Goal: Task Accomplishment & Management: Use online tool/utility

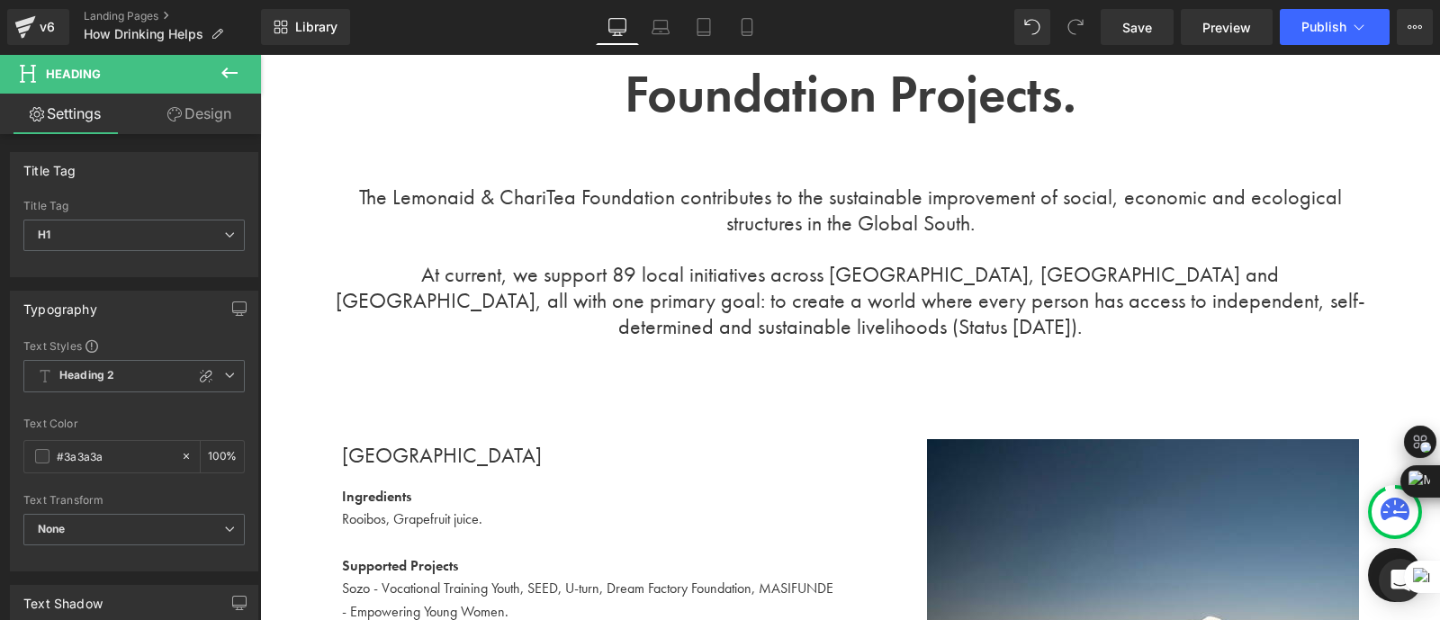
scroll to position [3630, 0]
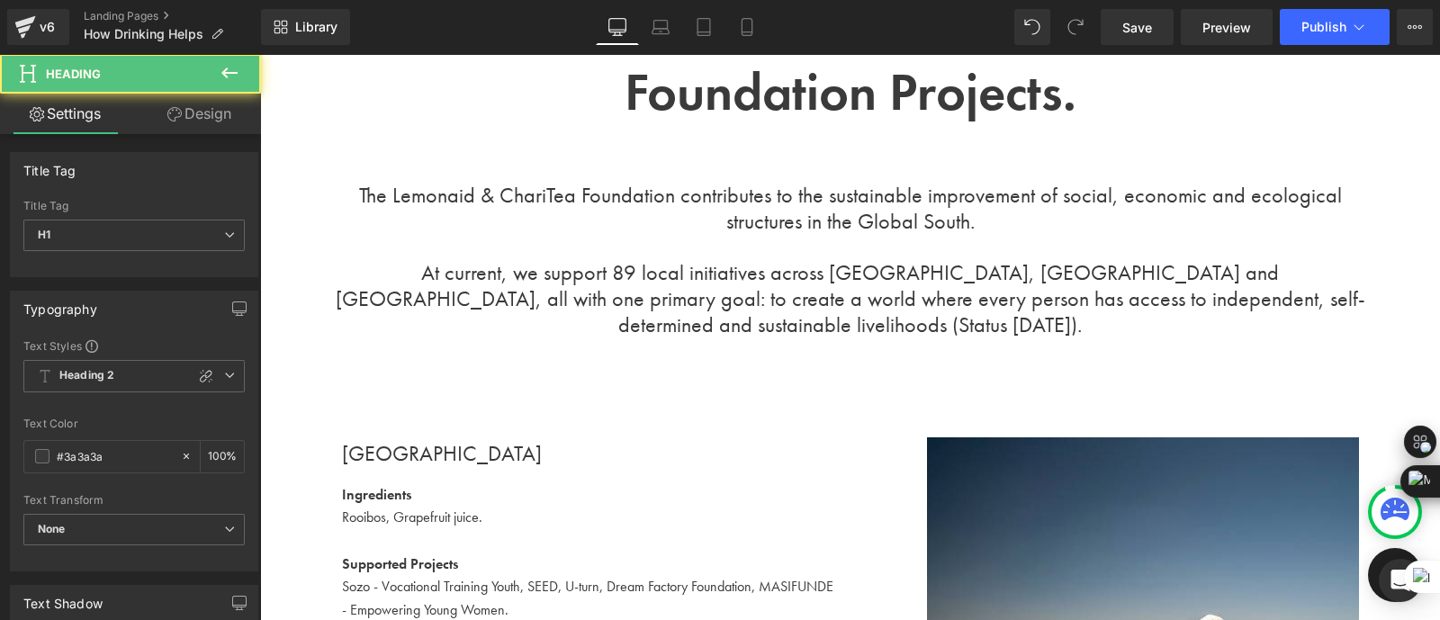
click at [582, 312] on h1 "At current, we support 89 local initiatives across Africa, Asia and Latin Ameri…" at bounding box center [850, 298] width 1058 height 77
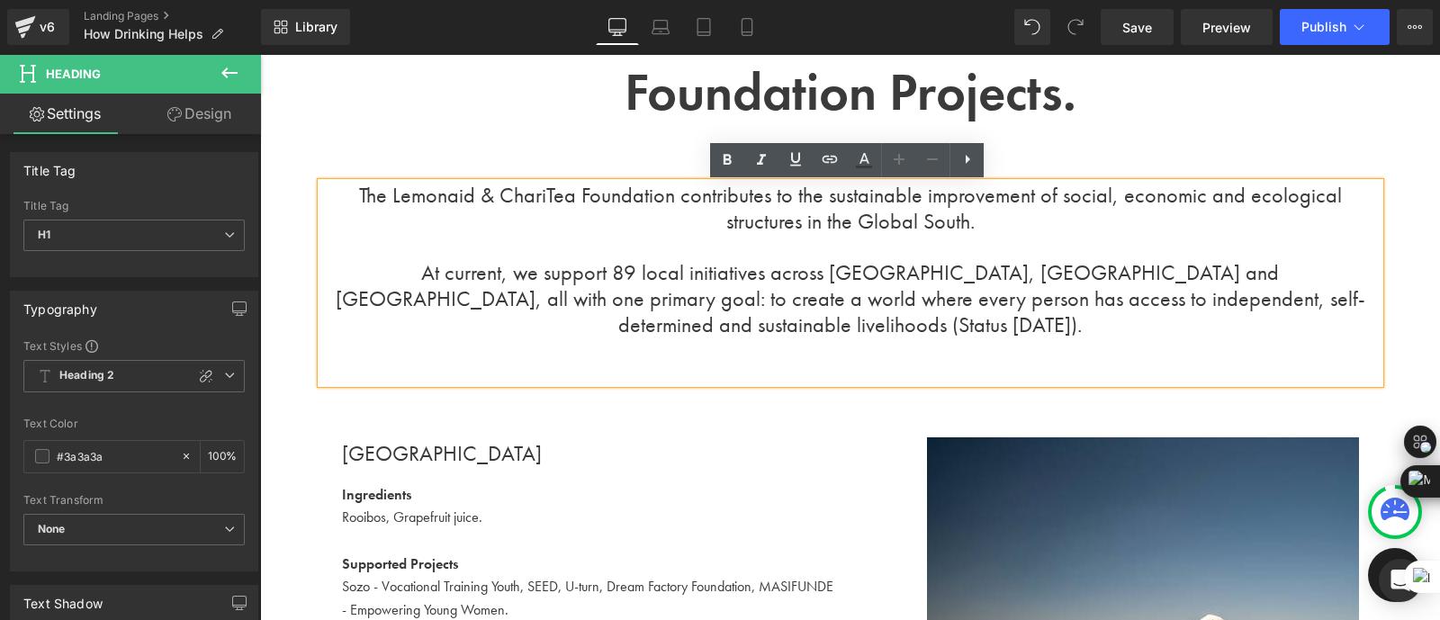
click at [516, 282] on h1 "At current, we support 89 local initiatives across Africa, Asia and Latin Ameri…" at bounding box center [850, 298] width 1058 height 77
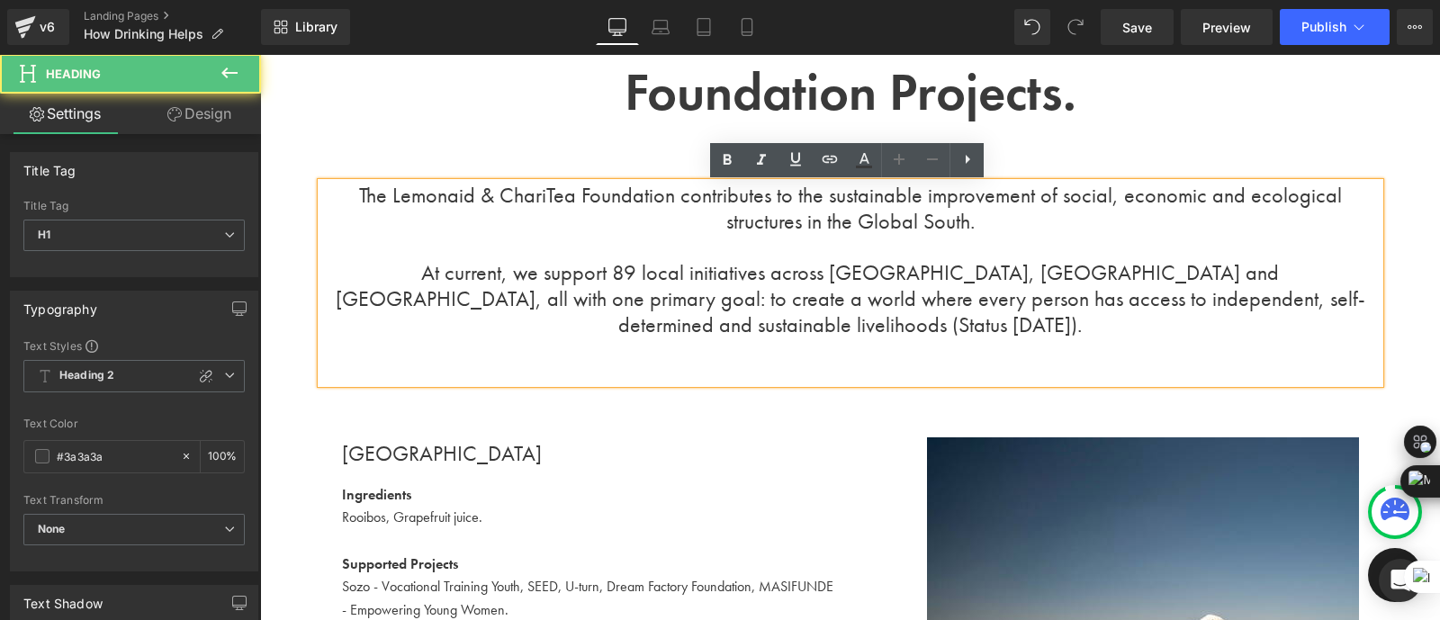
click at [443, 281] on h1 "At current, we support 89 local initiatives across Africa, Asia and Latin Ameri…" at bounding box center [850, 298] width 1058 height 77
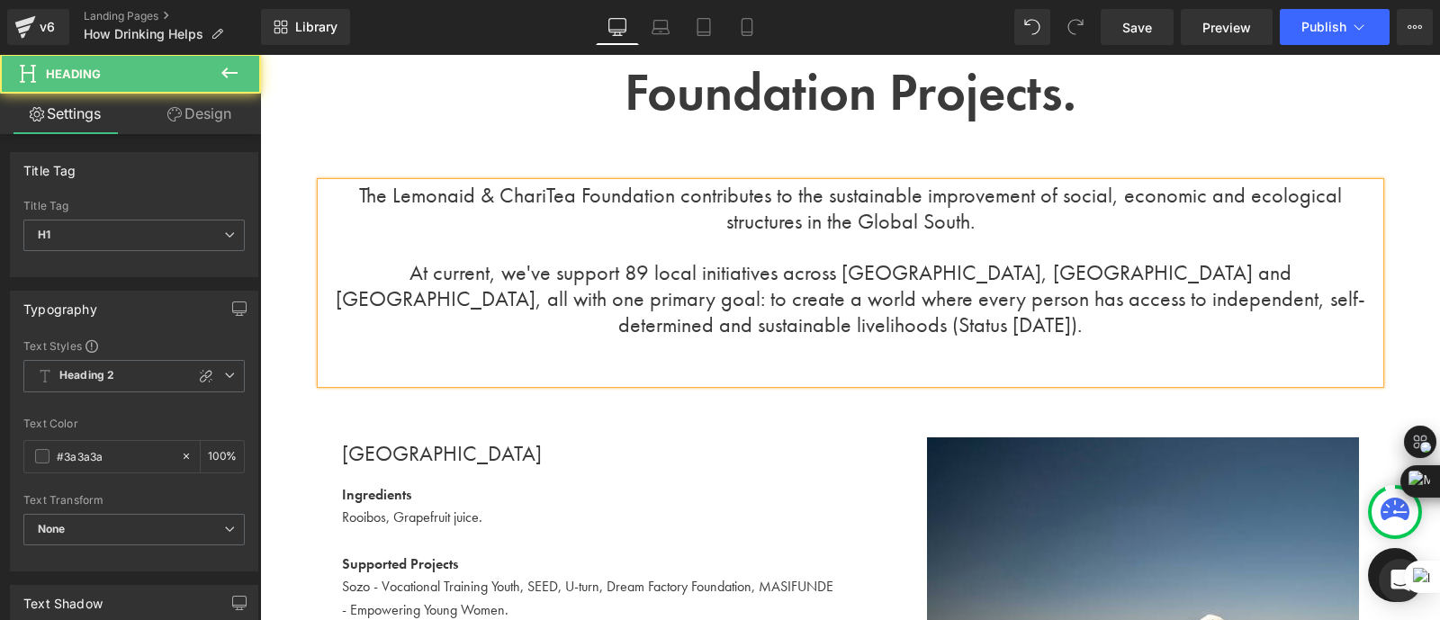
click at [554, 276] on h1 "At current, we've support 89 local initiatives across Africa, Asia and Latin Am…" at bounding box center [850, 298] width 1058 height 77
click at [590, 280] on h1 "At current, we've supported 89 local initiatives across Africa, Asia and Latin …" at bounding box center [850, 298] width 1058 height 77
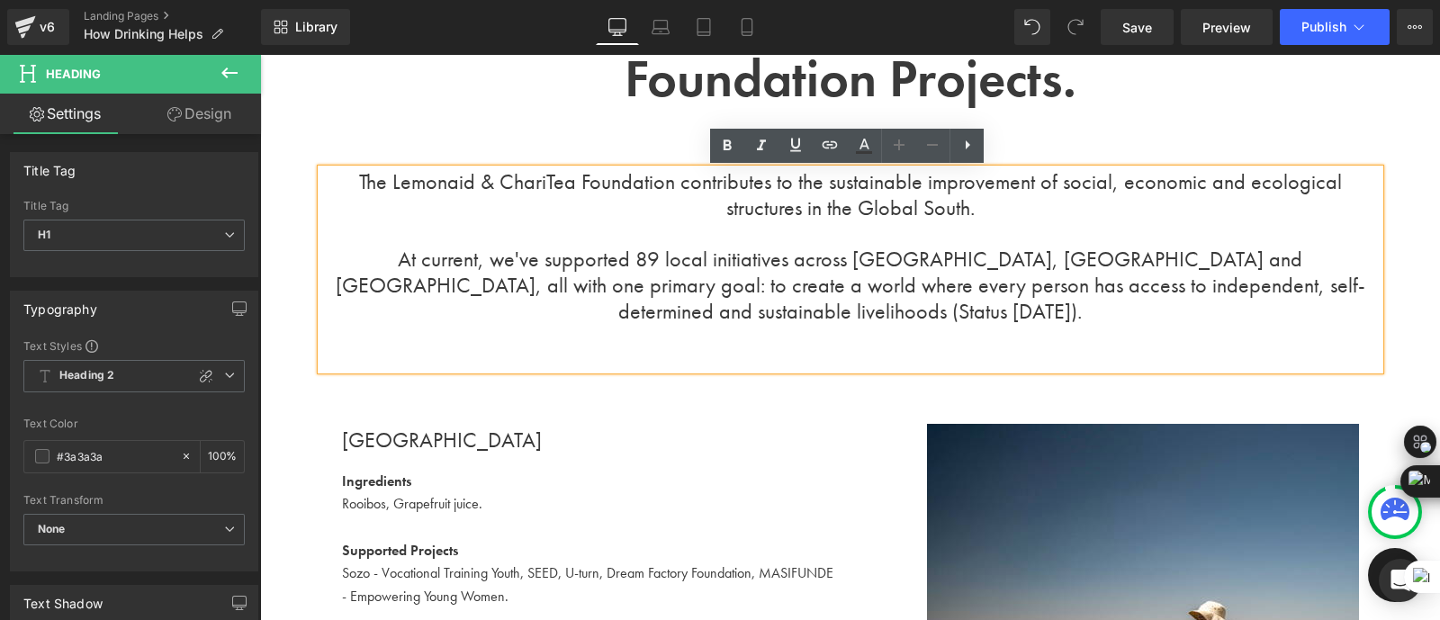
scroll to position [3644, 0]
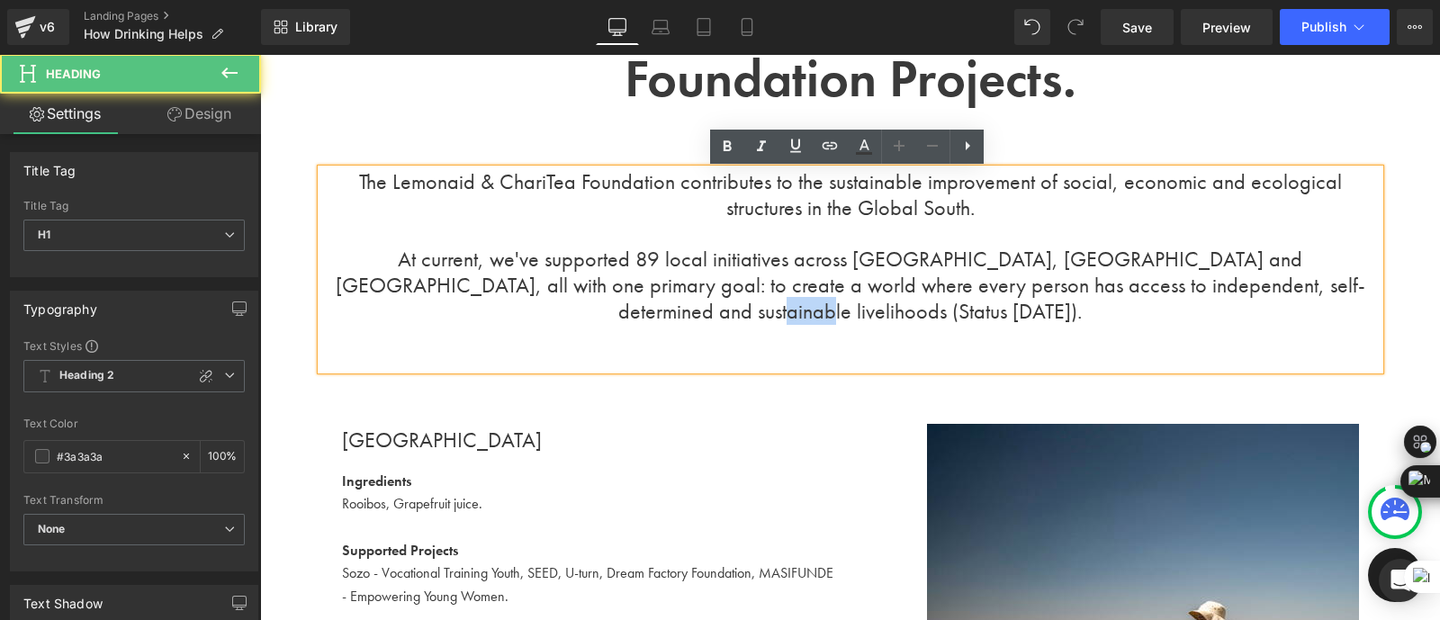
drag, startPoint x: 1281, startPoint y: 287, endPoint x: 1228, endPoint y: 289, distance: 52.2
click at [1228, 289] on h1 "At current, we've supported 89 local initiatives across Africa, Asia and Latin …" at bounding box center [850, 285] width 1058 height 77
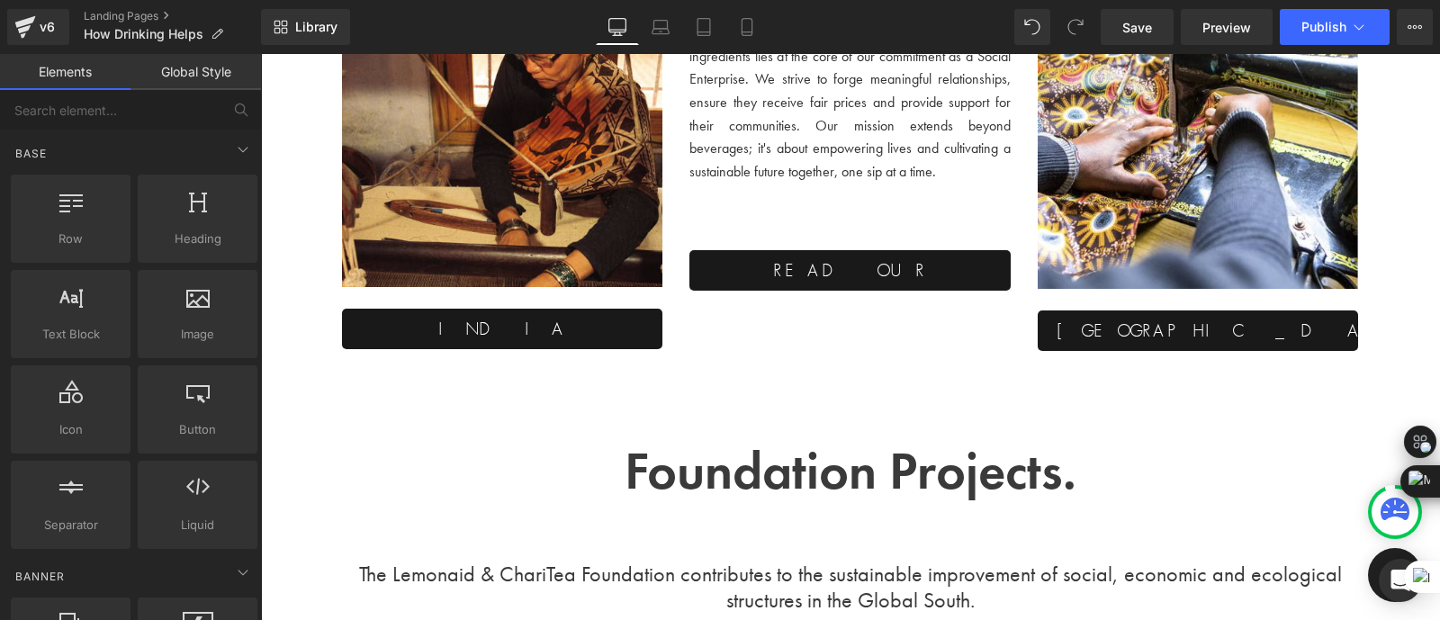
scroll to position [3252, 0]
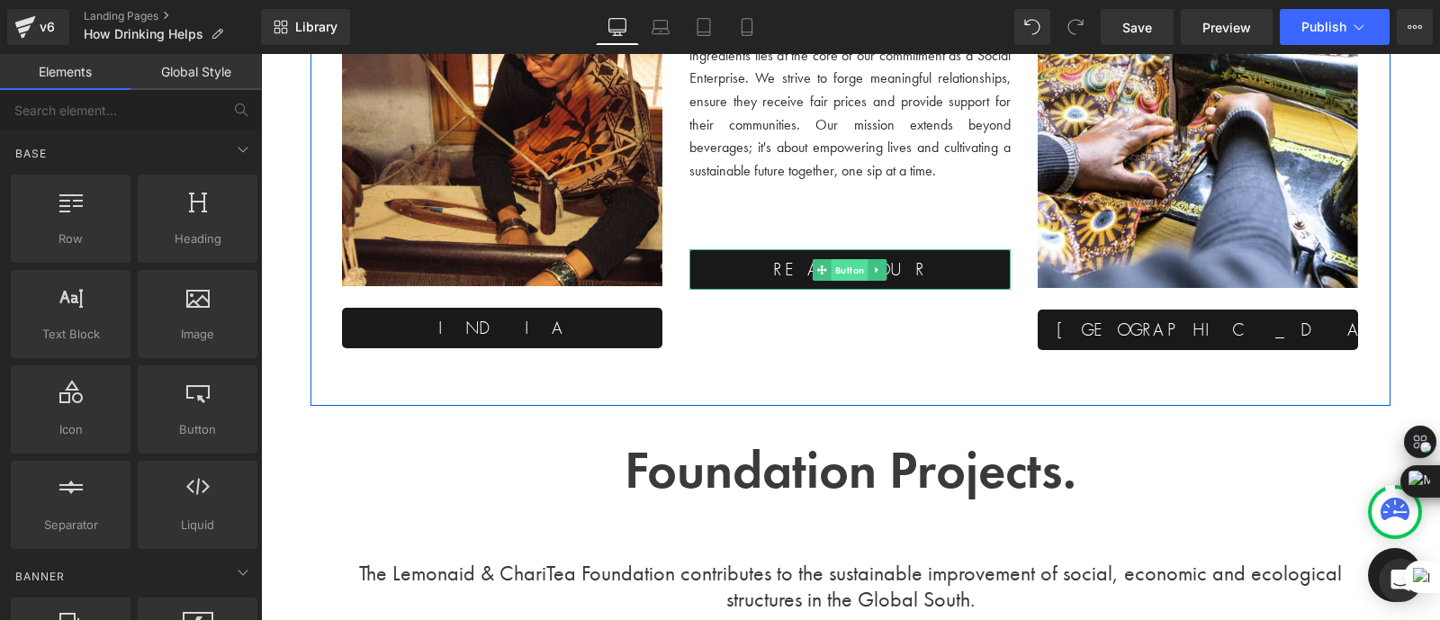
click at [841, 272] on span "Button" at bounding box center [850, 270] width 37 height 22
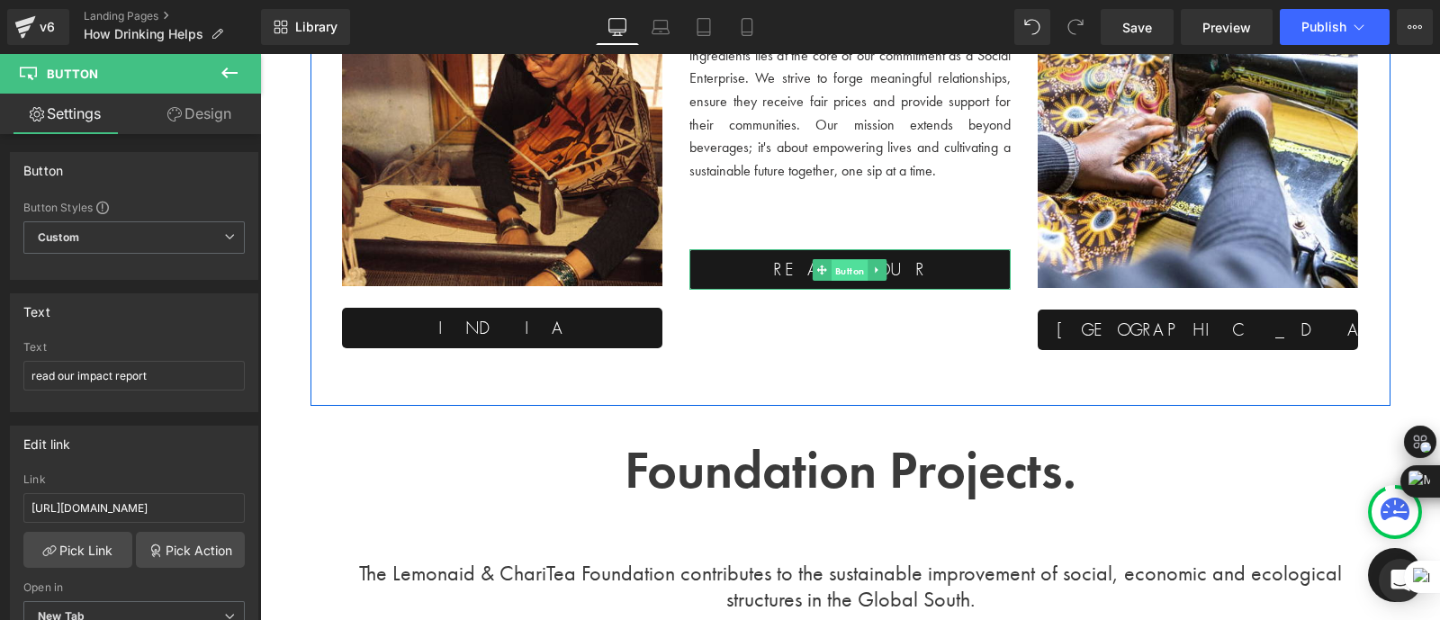
click at [847, 268] on span "Button" at bounding box center [850, 271] width 37 height 22
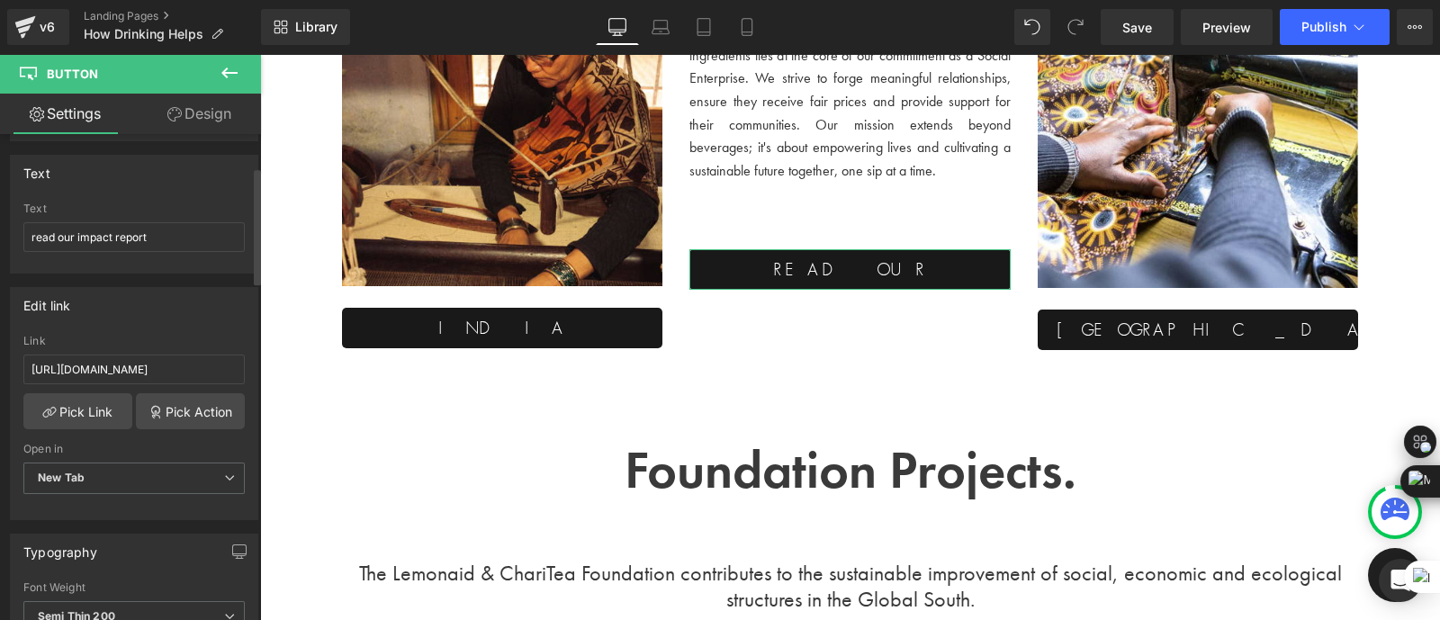
scroll to position [139, 0]
click at [127, 373] on input "https://lemonaid-charitea-ev.org/wp-content/uploads/Impact_Report_LC_2024_EN.pdf" at bounding box center [133, 369] width 221 height 30
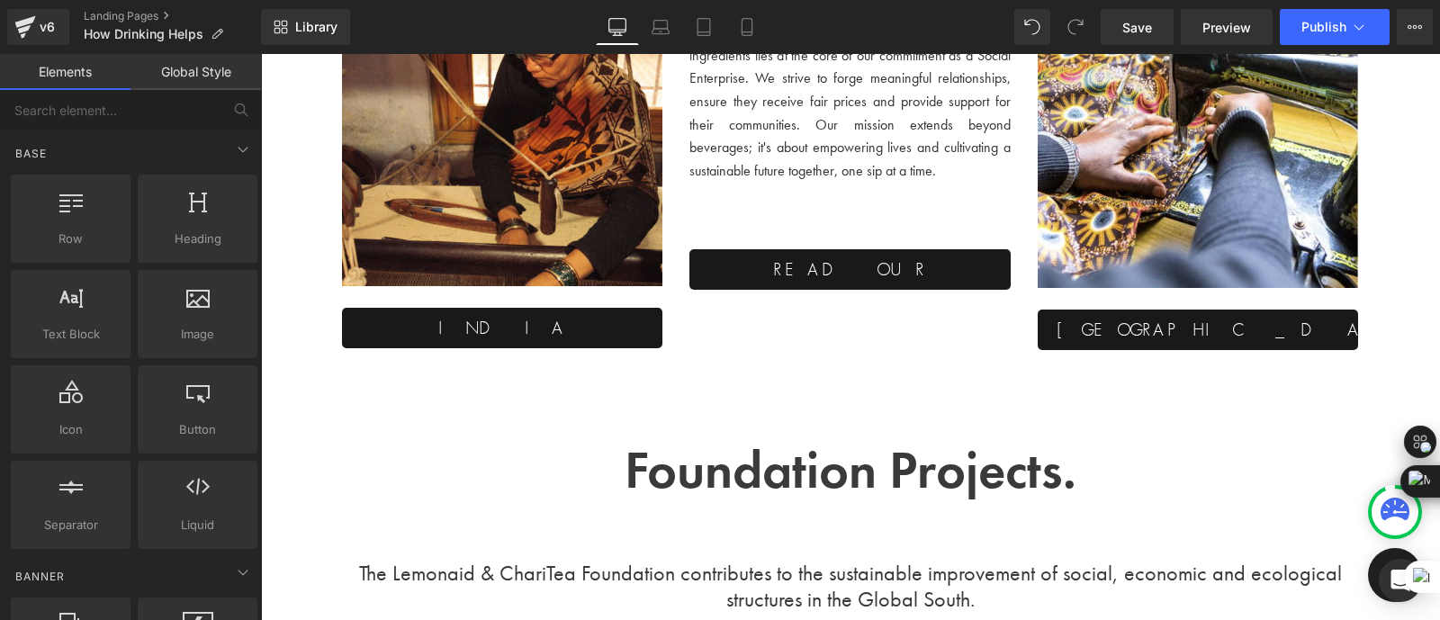
click at [473, 418] on div "Image Row Image Soft drinks, strong values. Heading With every unit purchased ,…" at bounding box center [850, 12] width 1180 height 6178
click at [1142, 26] on span "Save" at bounding box center [1137, 27] width 30 height 19
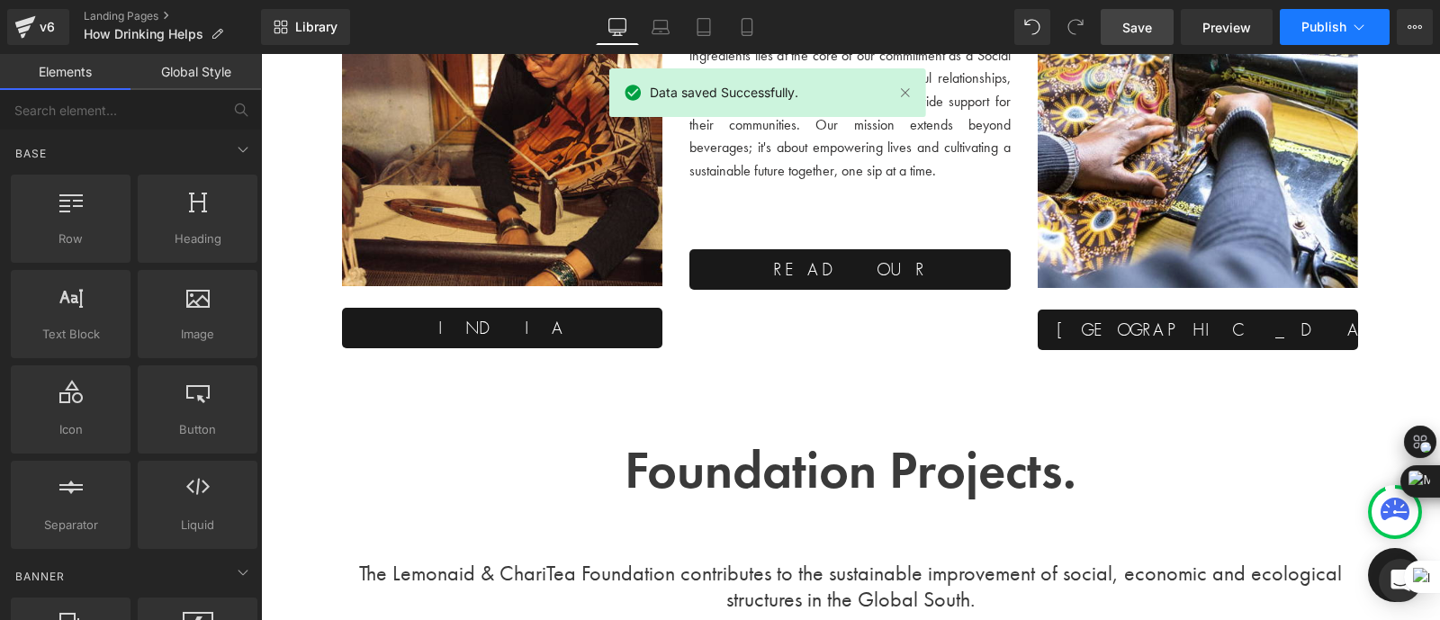
click at [1347, 26] on button "Publish" at bounding box center [1335, 27] width 110 height 36
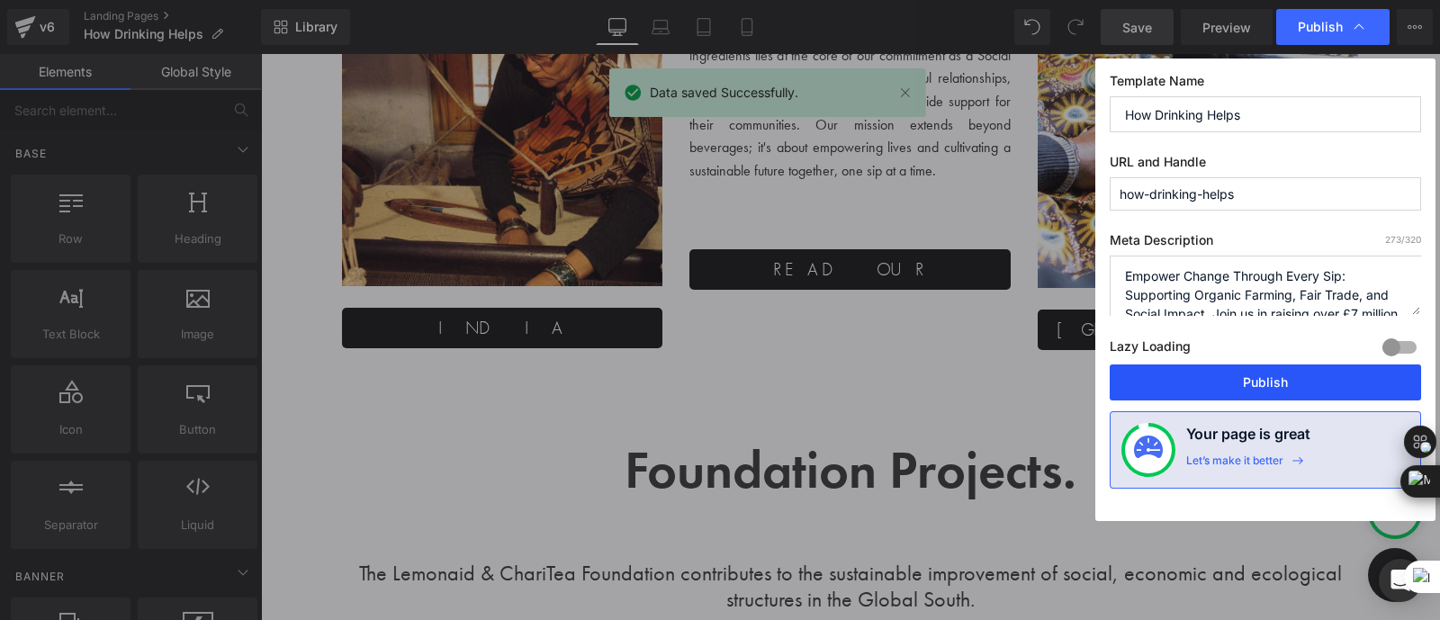
click at [1255, 386] on button "Publish" at bounding box center [1265, 382] width 311 height 36
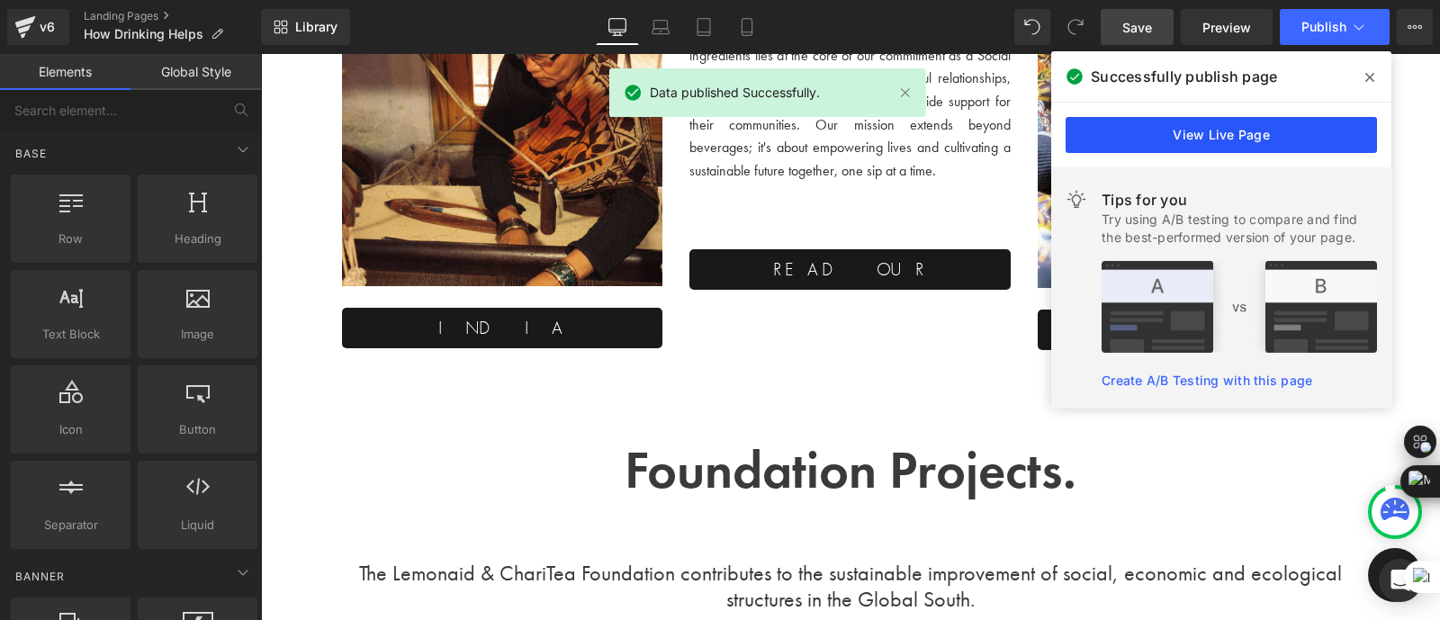
click at [1138, 125] on link "View Live Page" at bounding box center [1221, 135] width 311 height 36
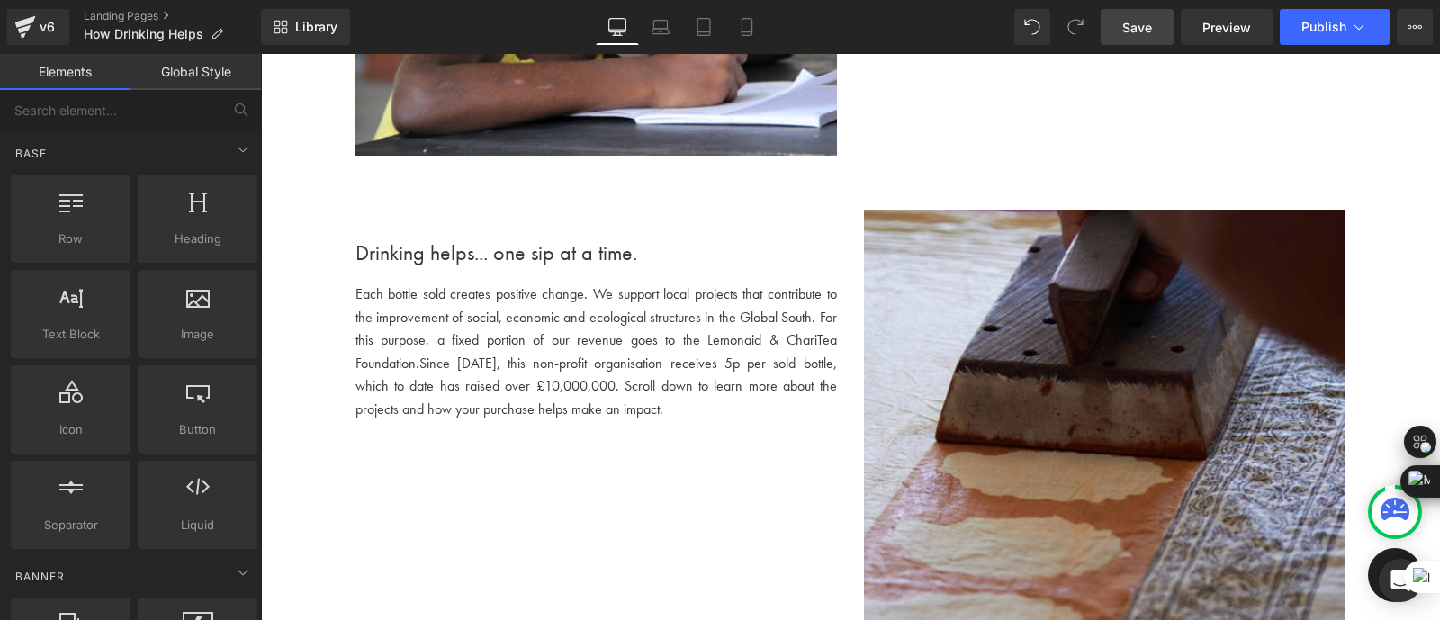
scroll to position [1702, 0]
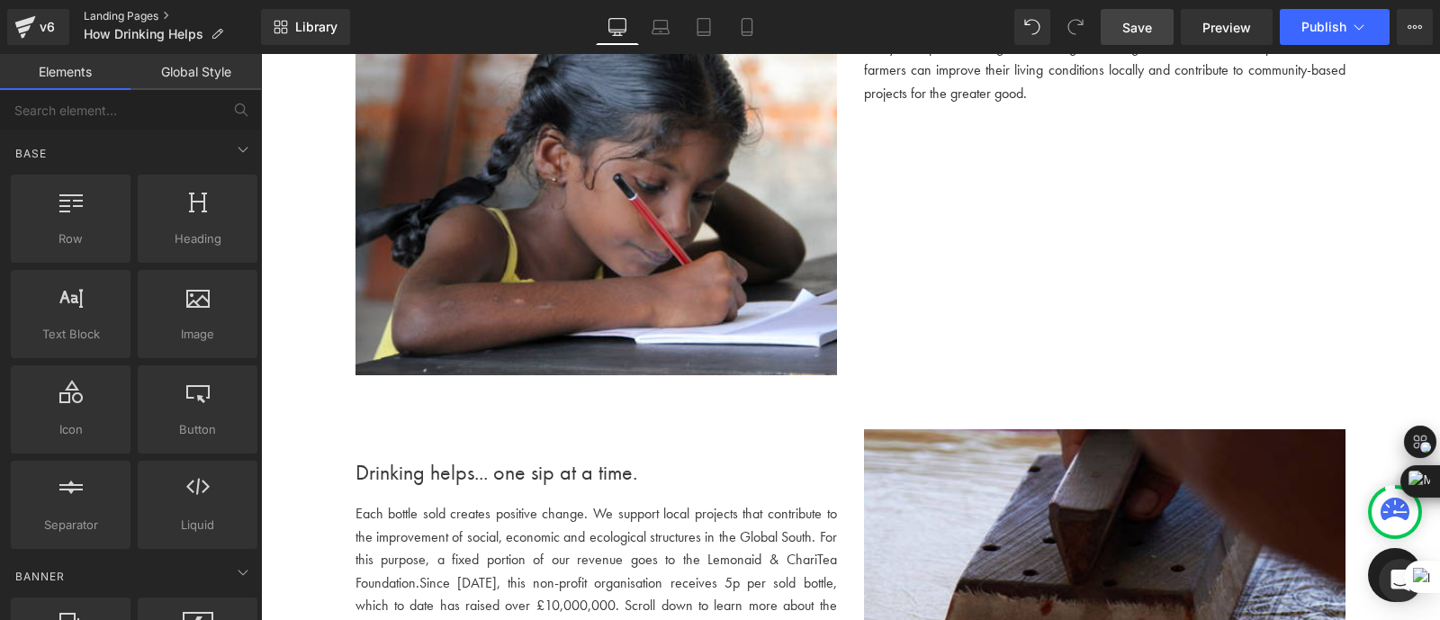
click at [119, 13] on link "Landing Pages" at bounding box center [172, 16] width 177 height 14
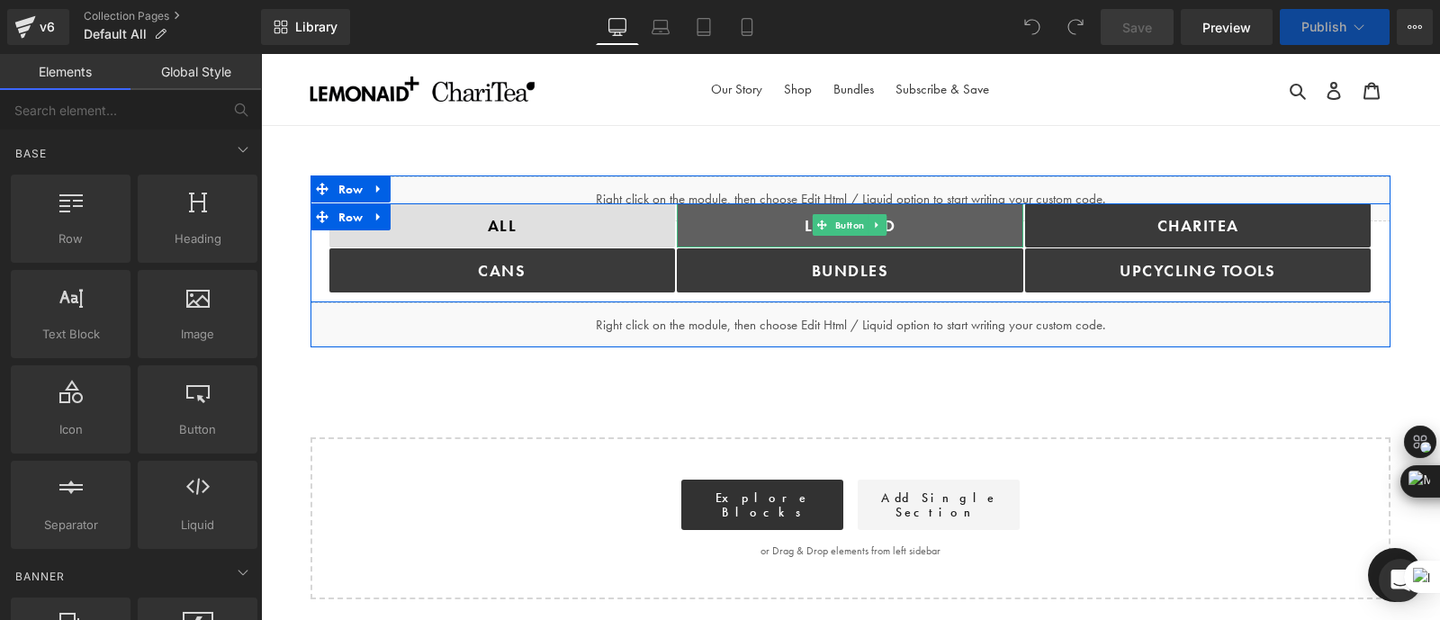
click at [769, 219] on link "Lemonaid" at bounding box center [850, 225] width 346 height 44
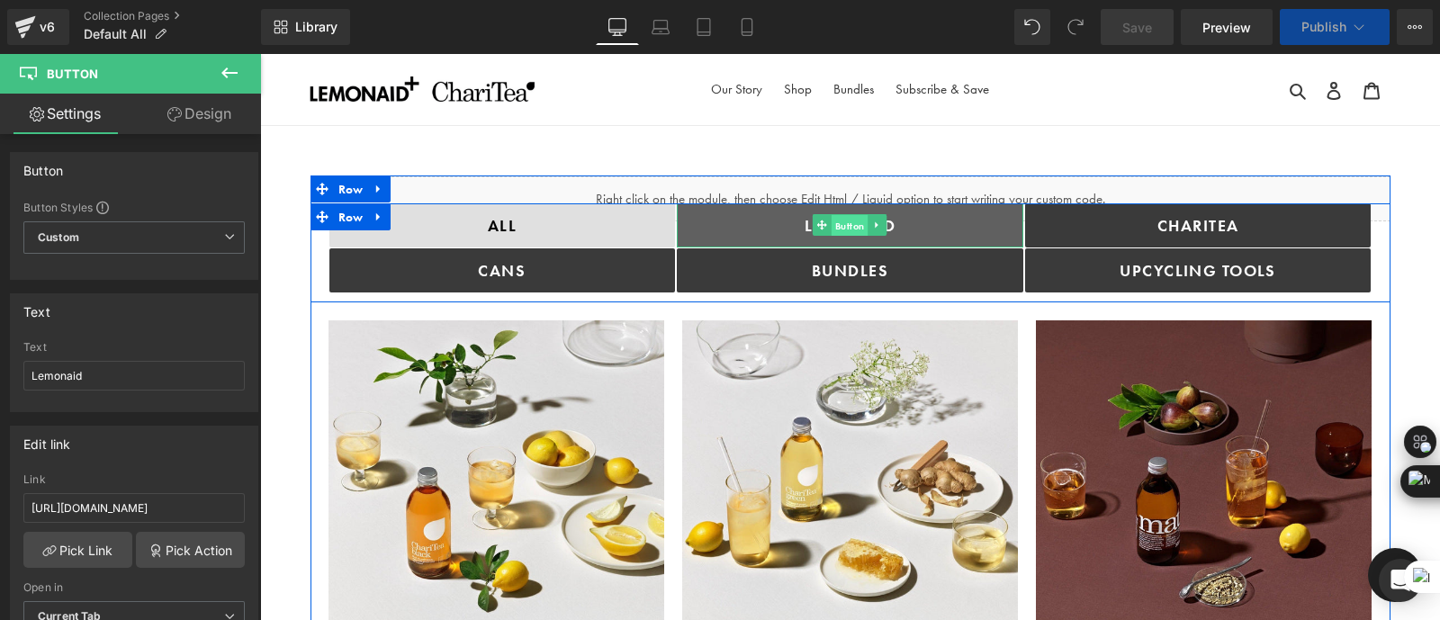
click at [845, 228] on span "Button" at bounding box center [850, 226] width 37 height 22
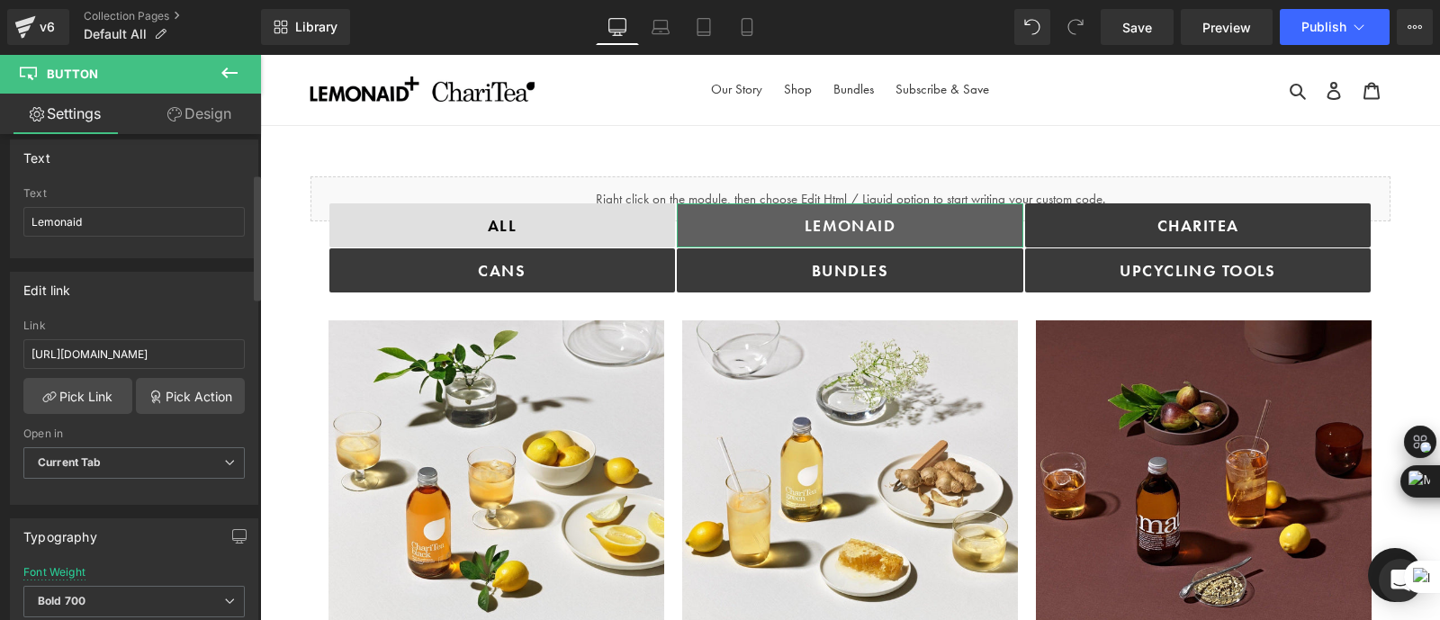
scroll to position [148, 0]
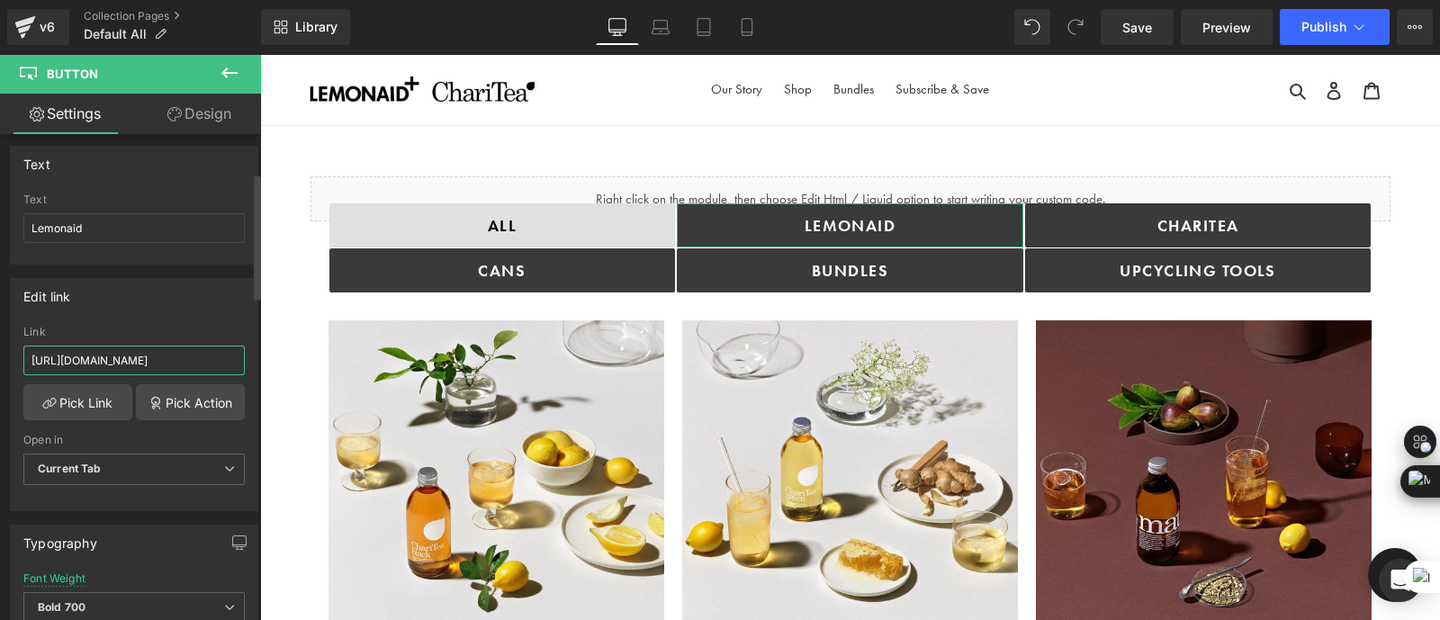
click at [148, 353] on input "https://drinkinghelps.co.uk/collections/lemonaid-soft-drinks?_ab=0&key=17564807…" at bounding box center [133, 361] width 221 height 30
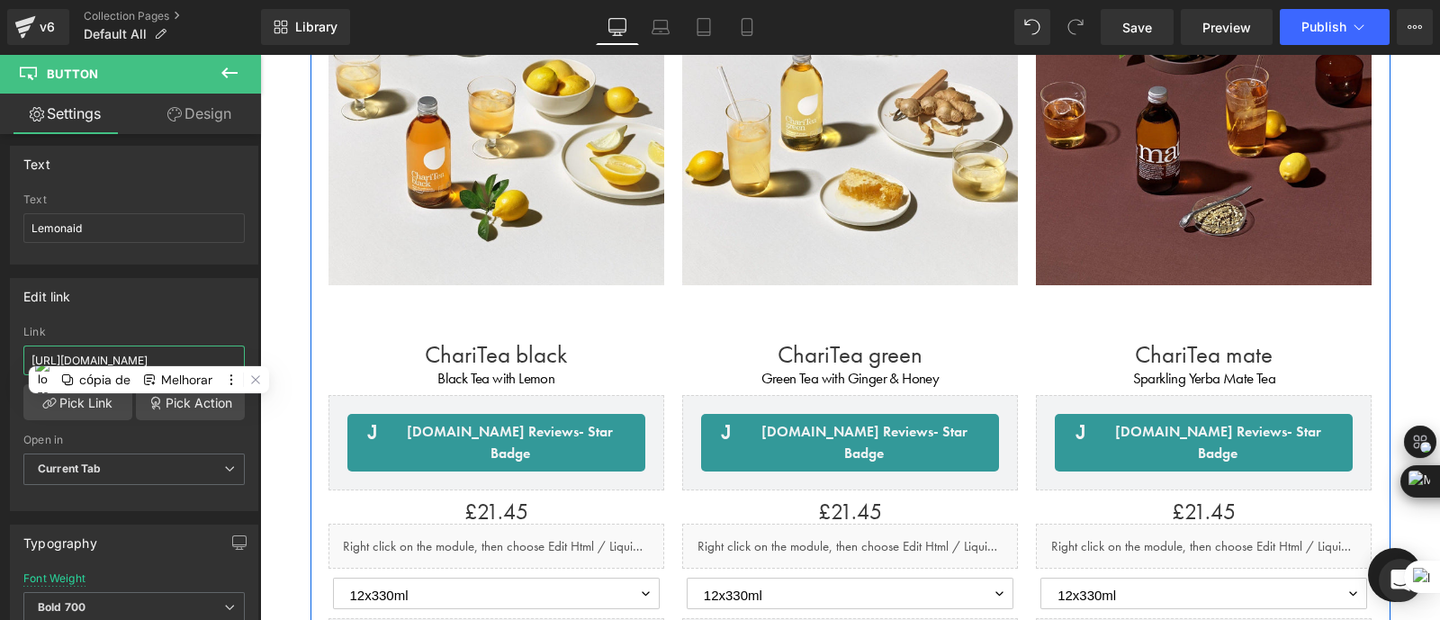
scroll to position [0, 0]
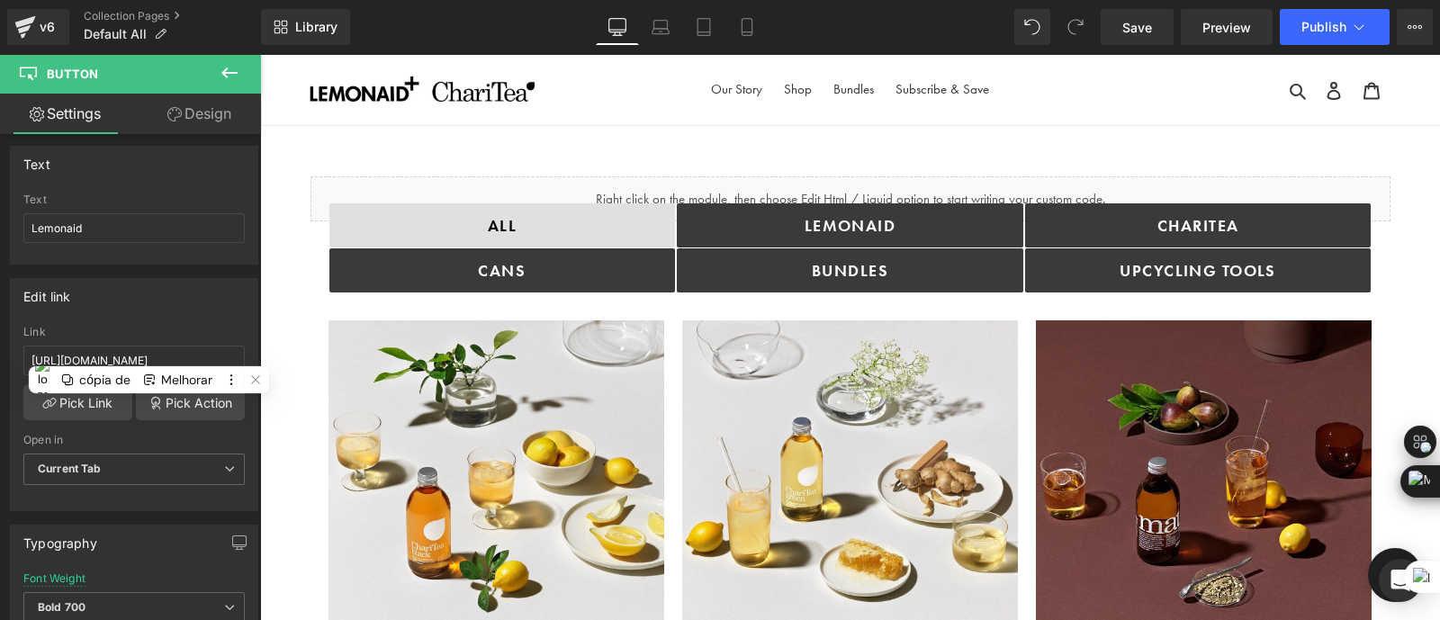
click at [223, 76] on icon at bounding box center [230, 73] width 22 height 22
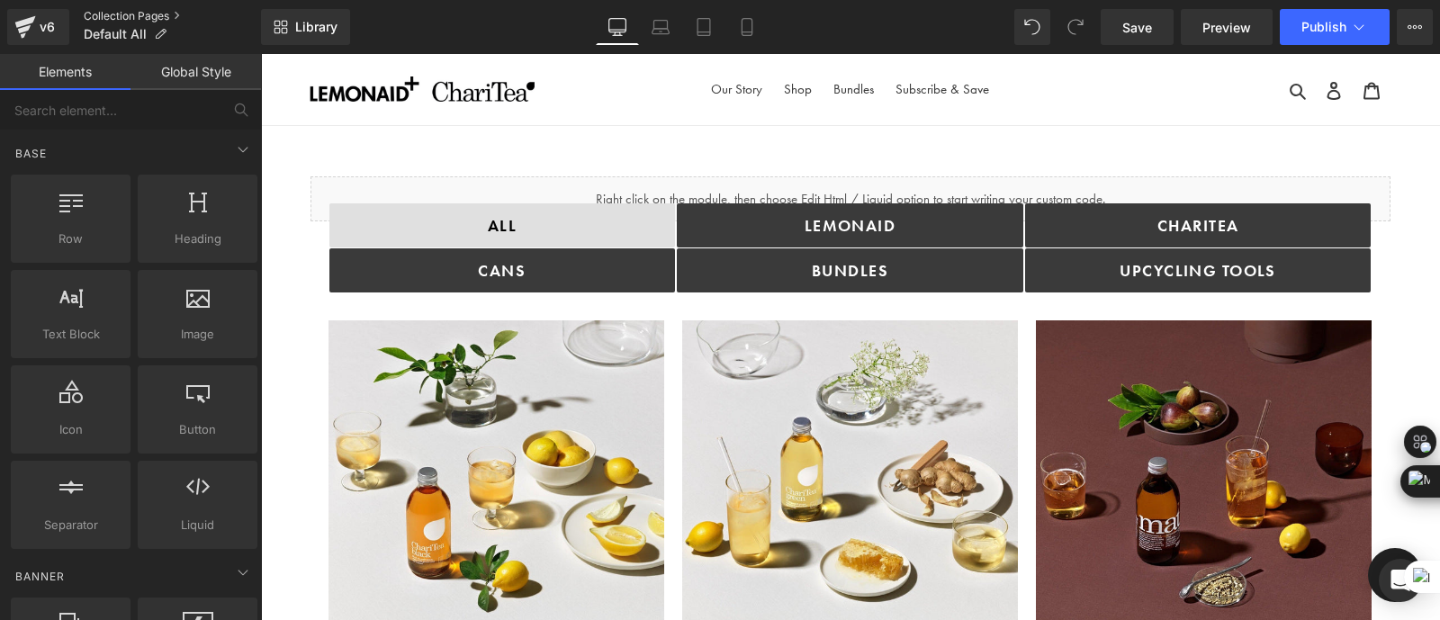
click at [115, 15] on link "Collection Pages" at bounding box center [172, 16] width 177 height 14
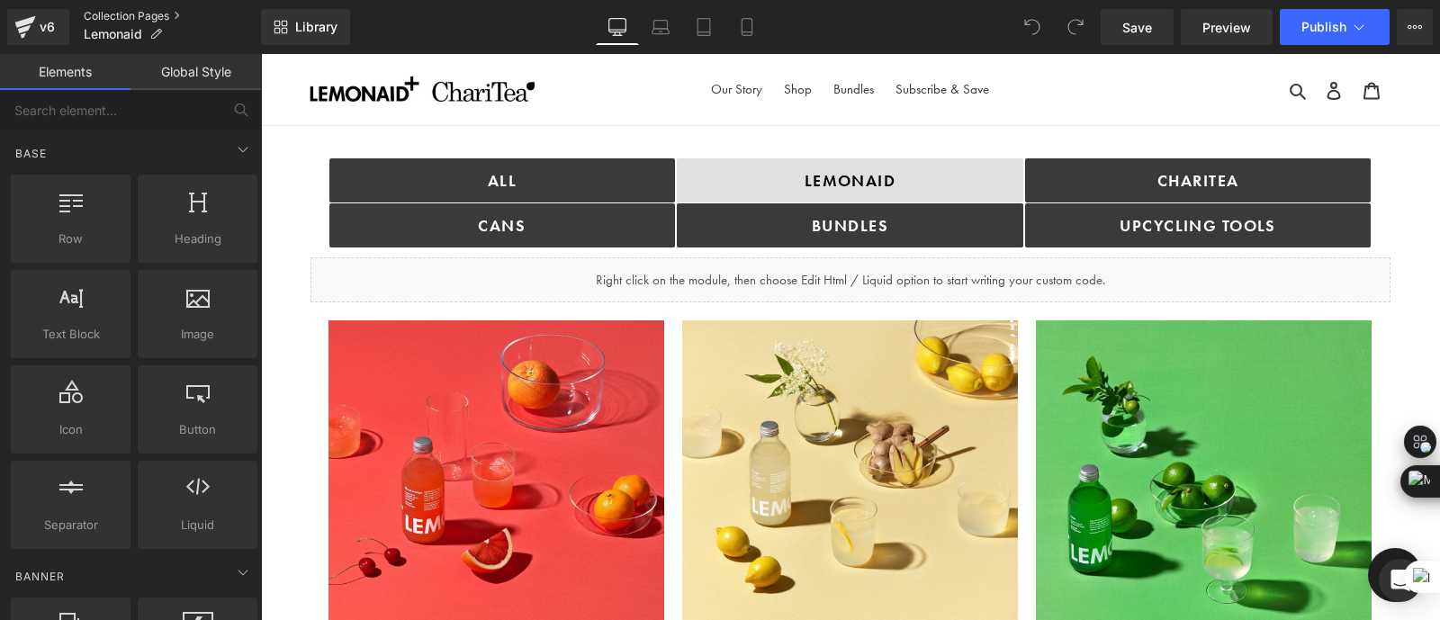
click at [121, 9] on link "Collection Pages" at bounding box center [172, 16] width 177 height 14
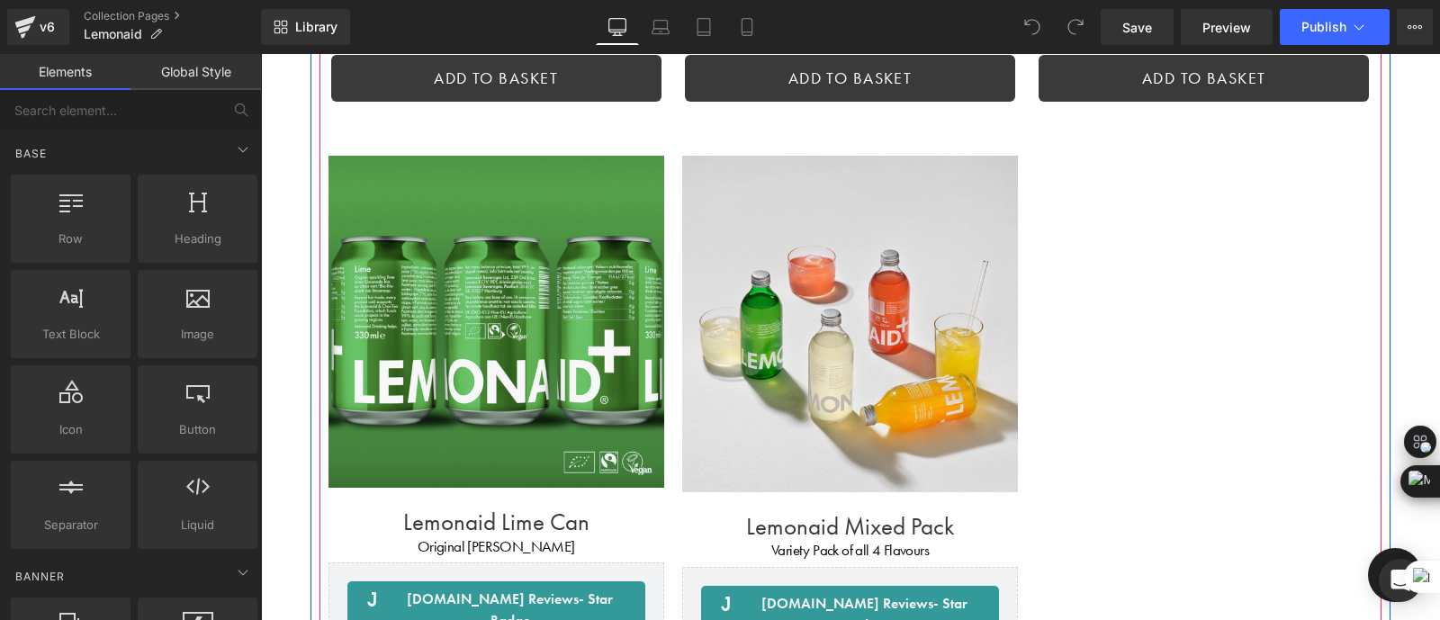
scroll to position [978, 0]
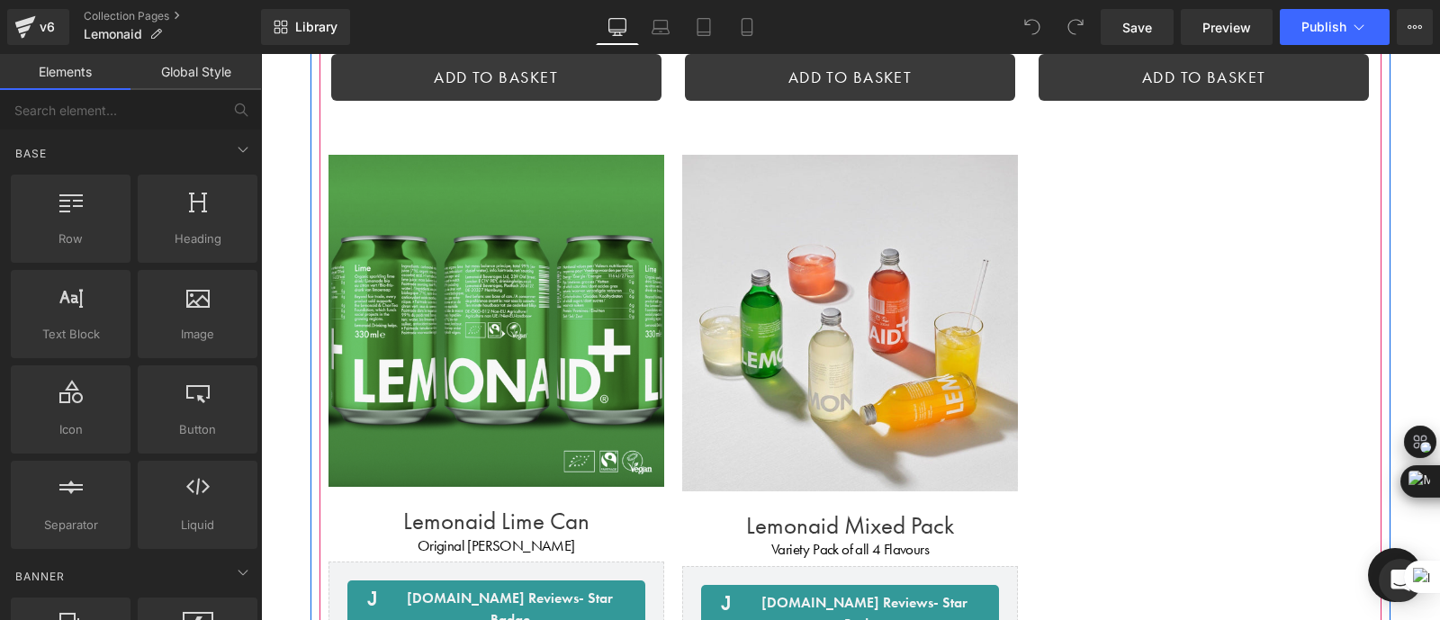
click at [1165, 323] on div "Sale Off (P) Image" at bounding box center [850, 137] width 1062 height 1663
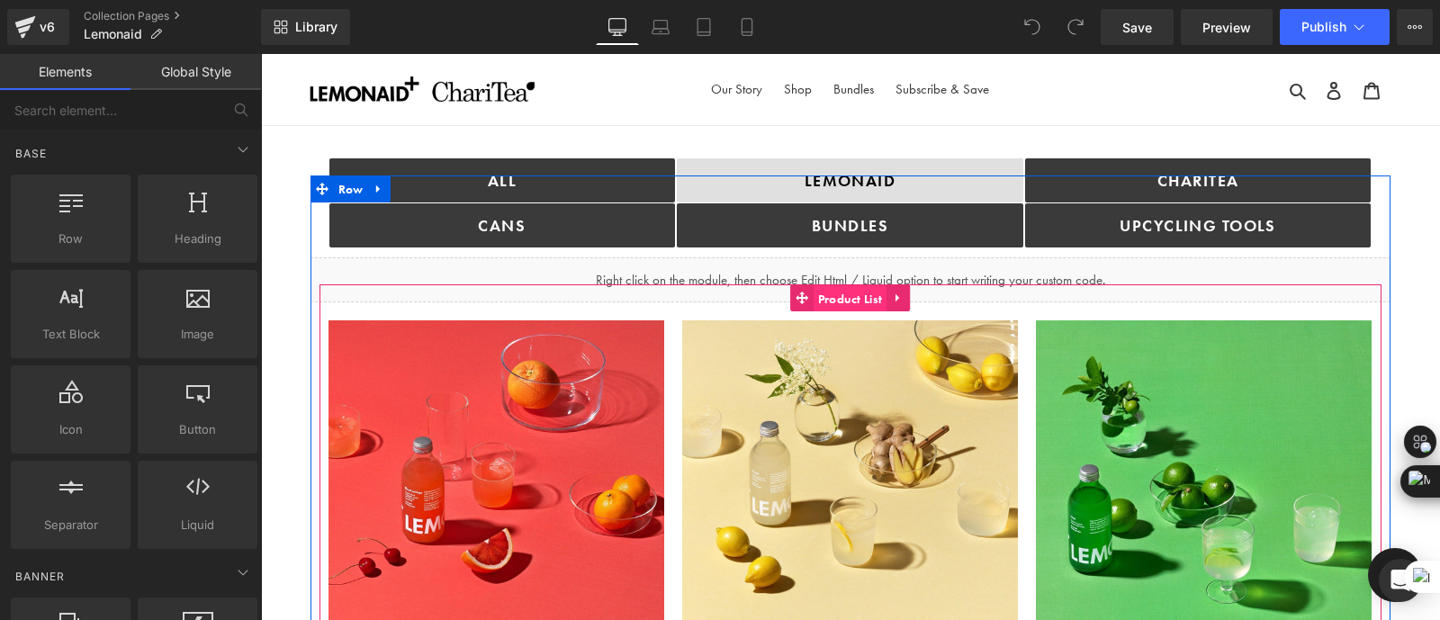
click at [835, 295] on span "Product List" at bounding box center [851, 298] width 74 height 27
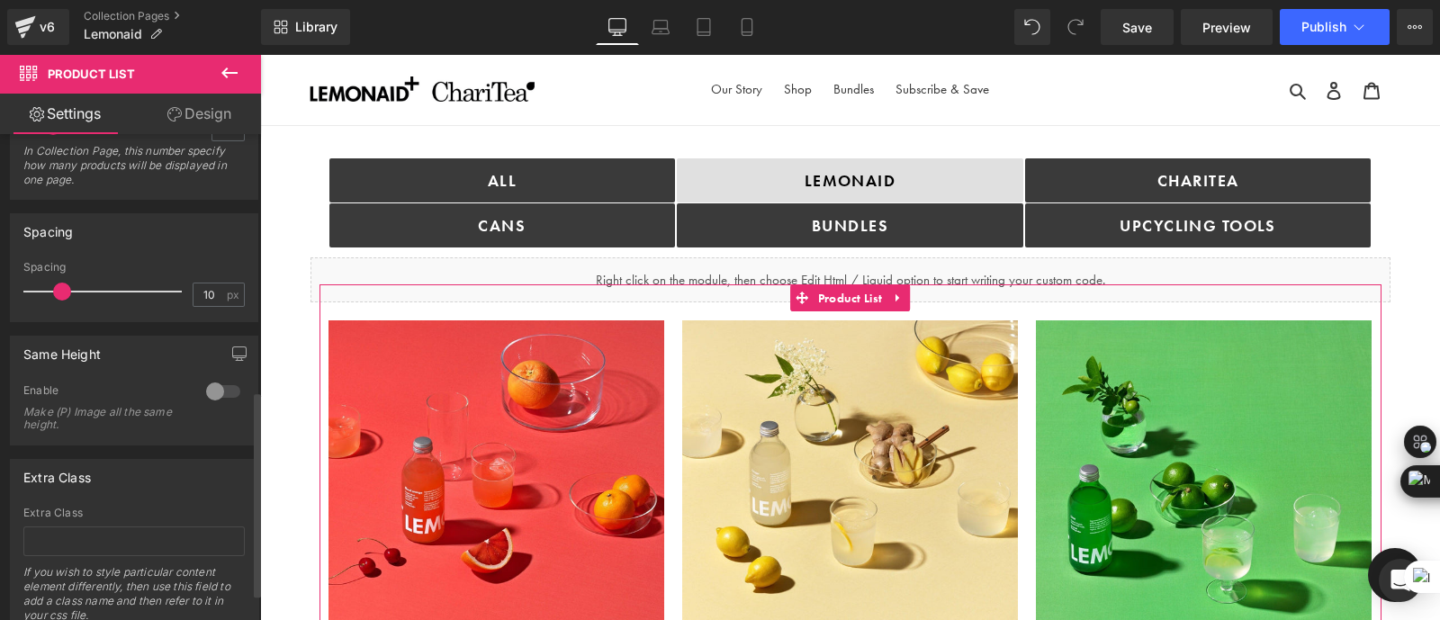
scroll to position [603, 0]
click at [211, 397] on div at bounding box center [223, 390] width 43 height 29
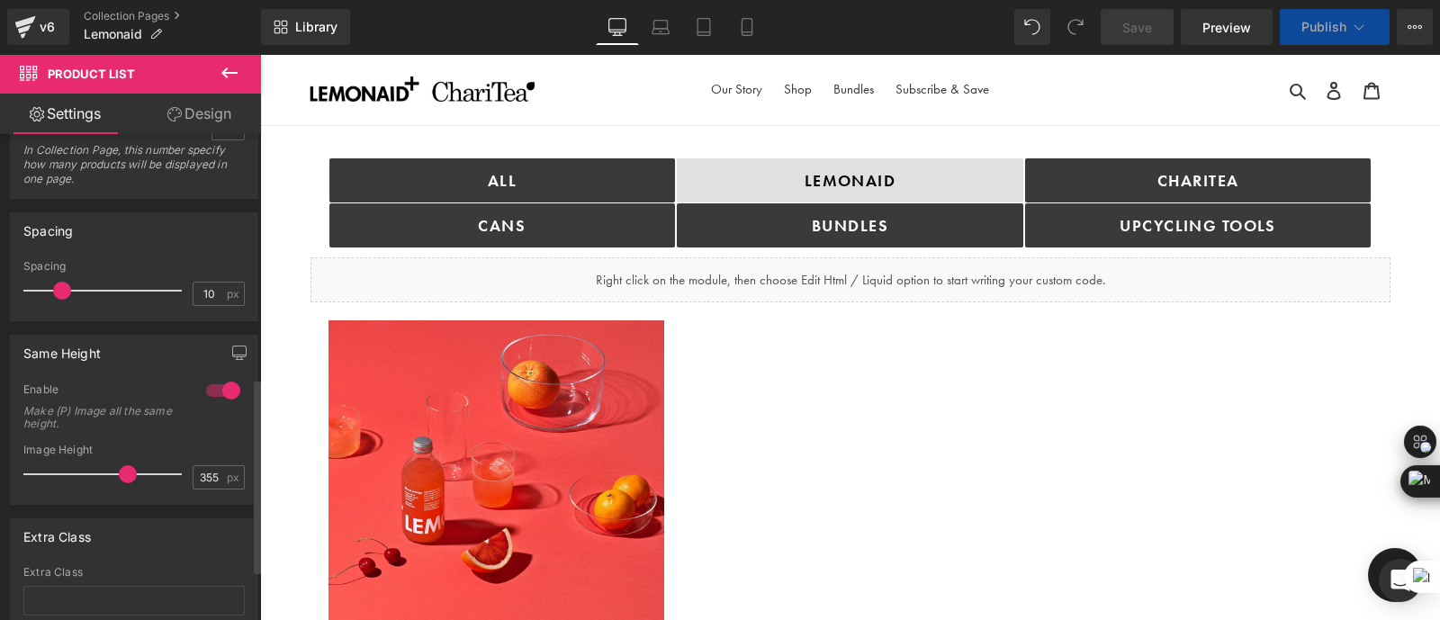
drag, startPoint x: 88, startPoint y: 470, endPoint x: 123, endPoint y: 475, distance: 35.5
click at [123, 475] on div at bounding box center [106, 474] width 149 height 36
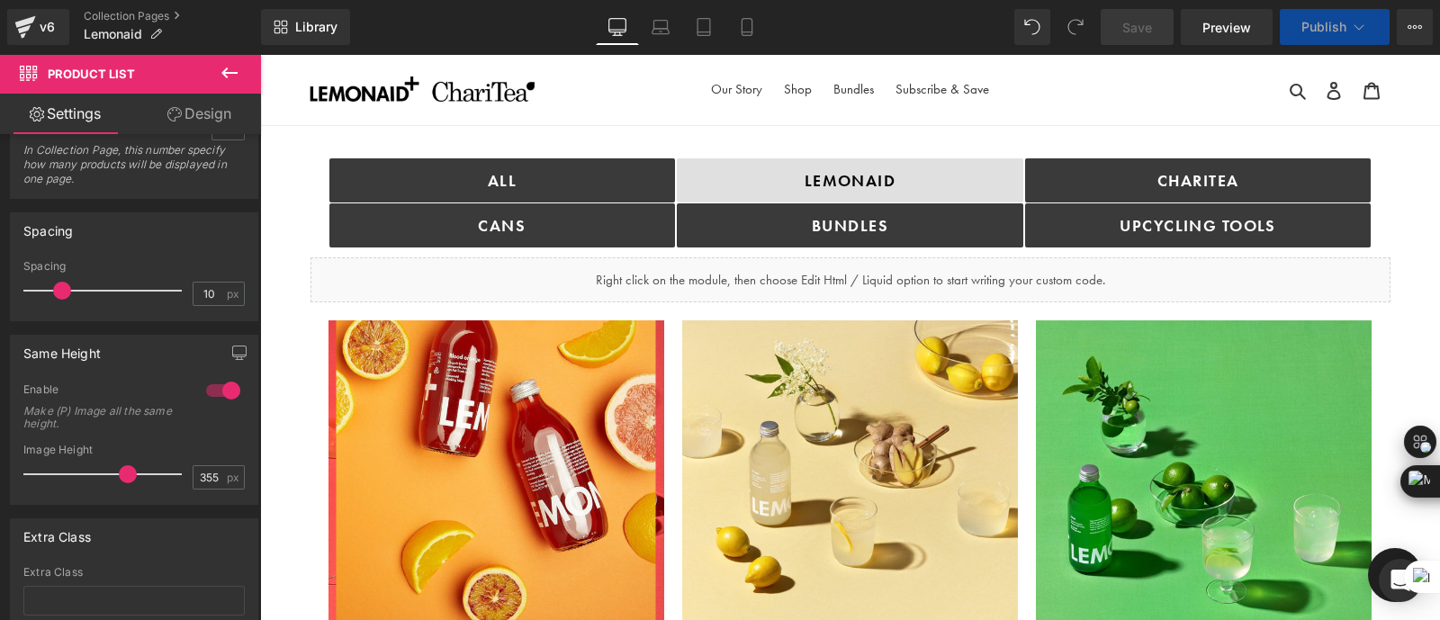
scroll to position [236, 0]
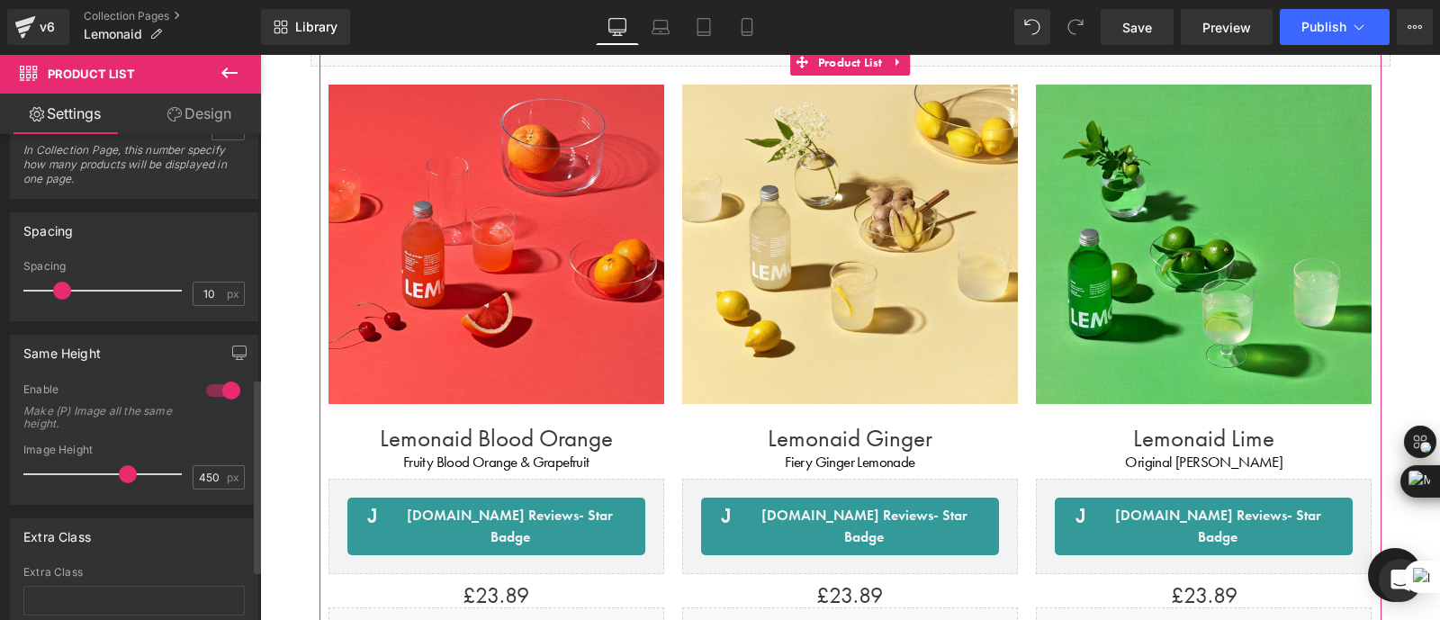
click at [157, 472] on div at bounding box center [106, 474] width 149 height 36
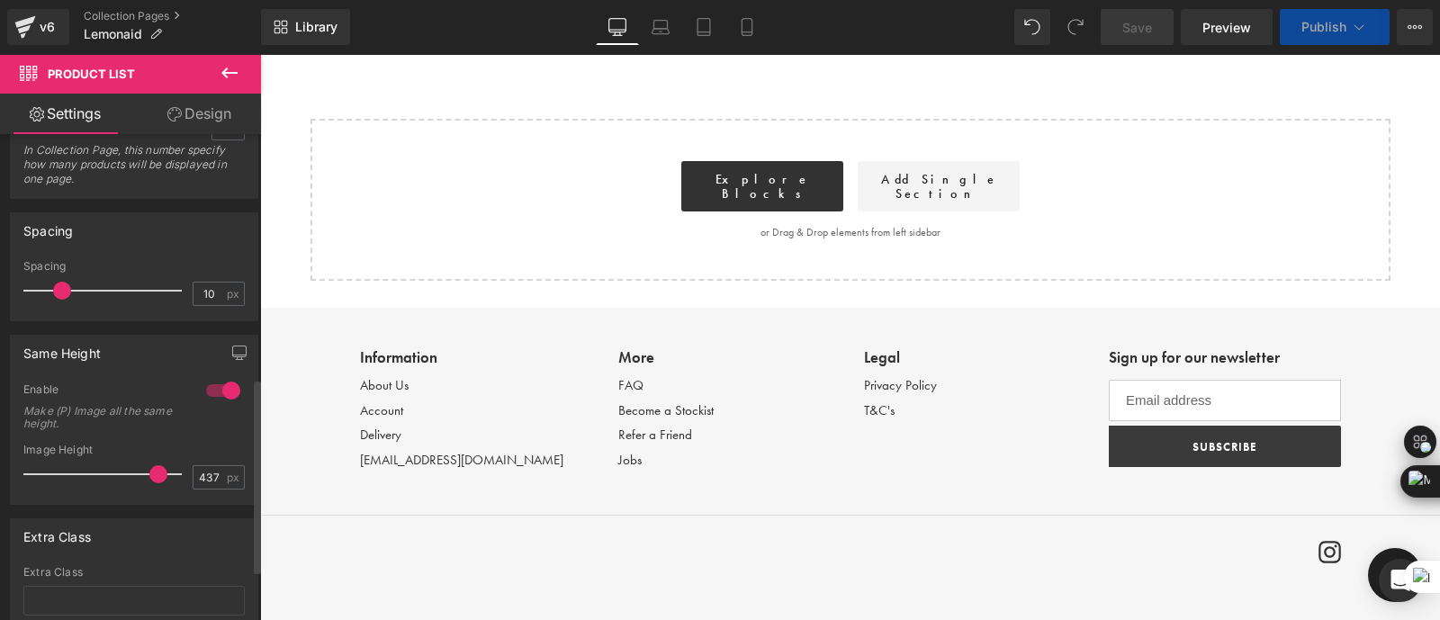
scroll to position [1213, 0]
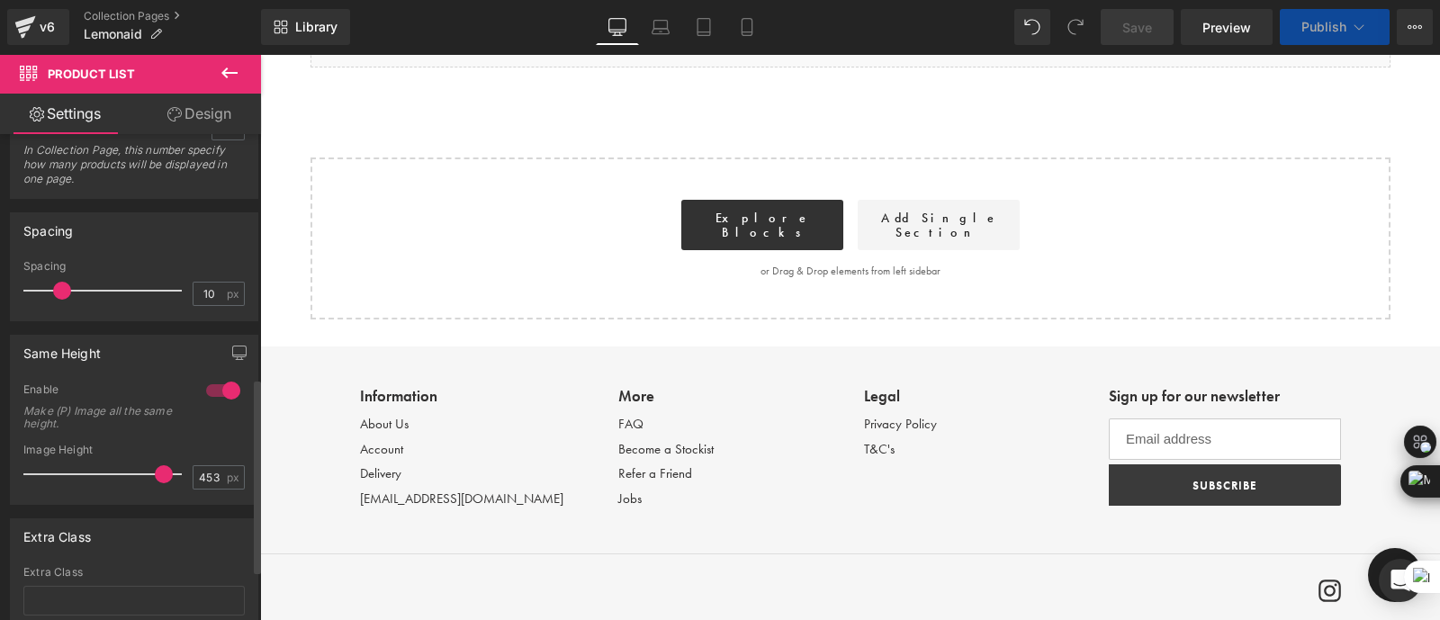
click at [164, 465] on span at bounding box center [164, 474] width 18 height 18
type input "455"
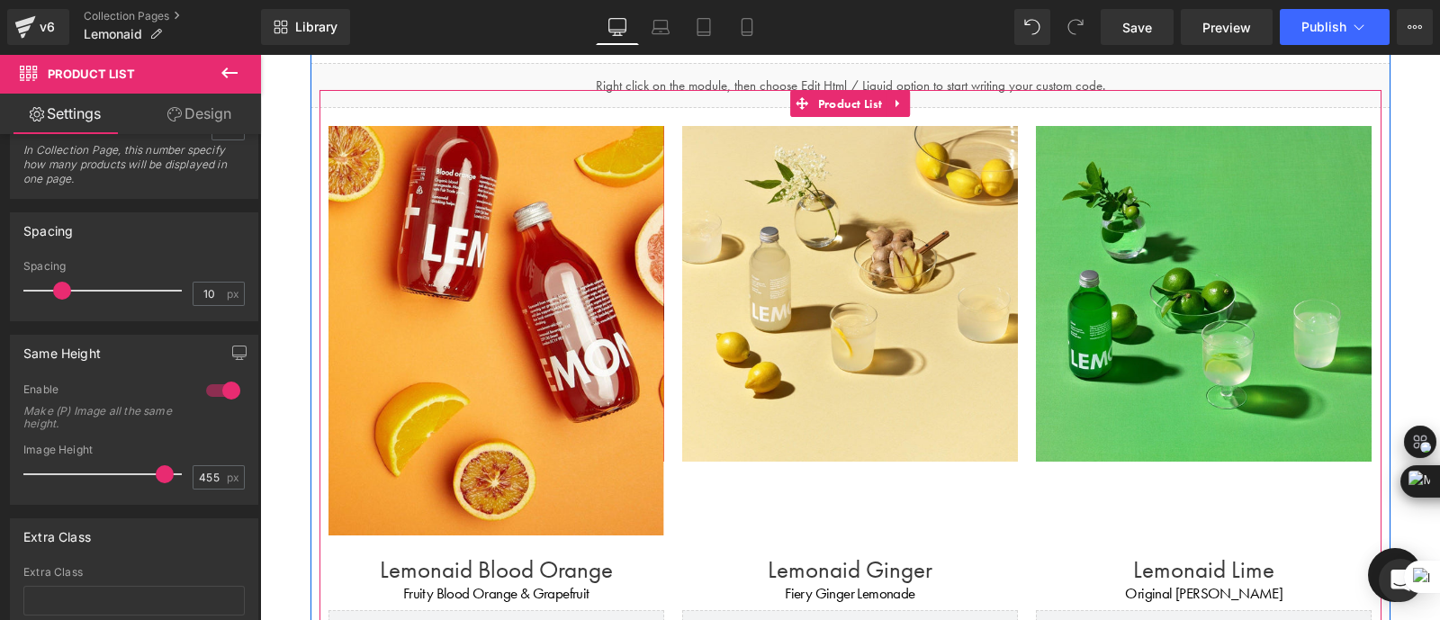
scroll to position [0, 0]
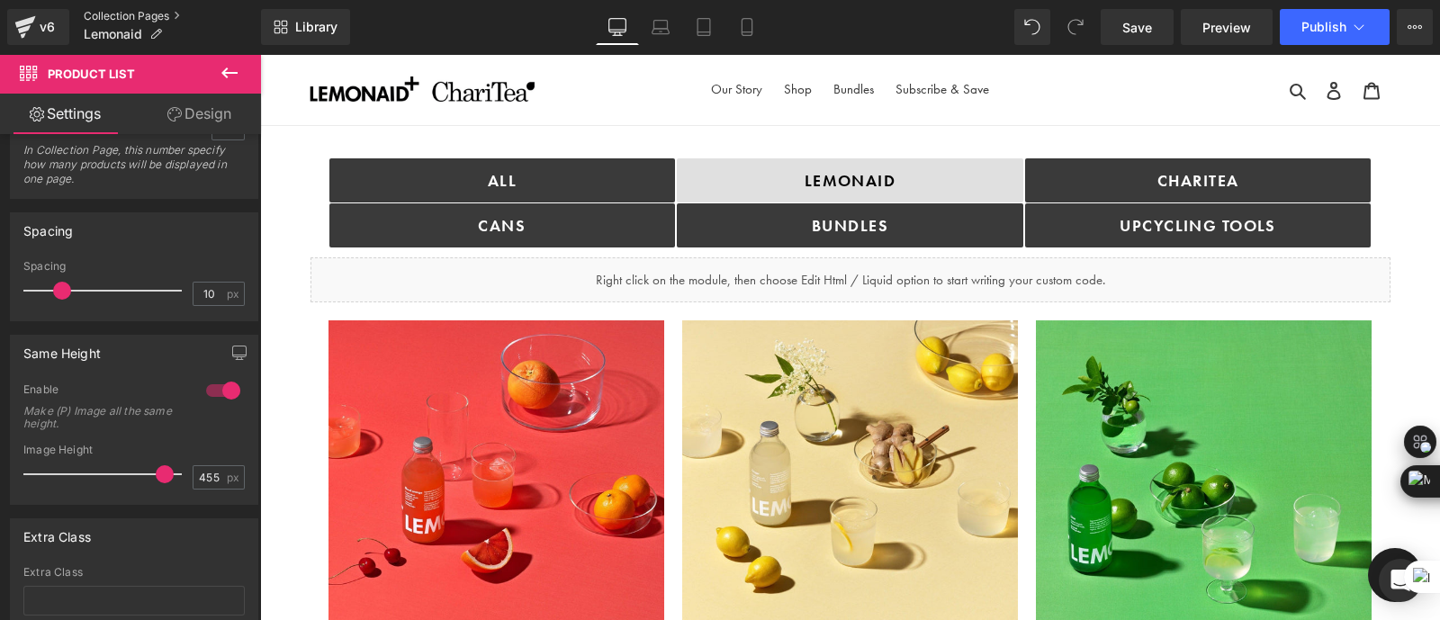
click at [130, 11] on link "Collection Pages" at bounding box center [172, 16] width 177 height 14
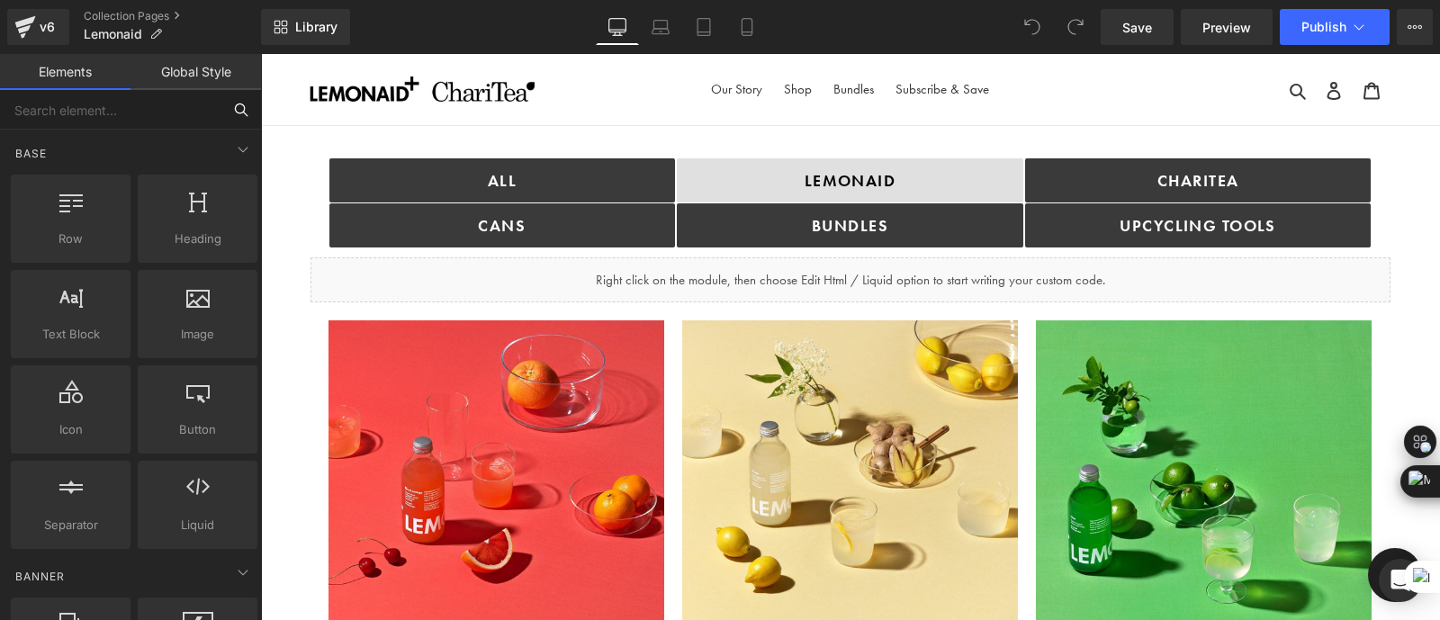
click at [201, 106] on input "text" at bounding box center [110, 110] width 221 height 40
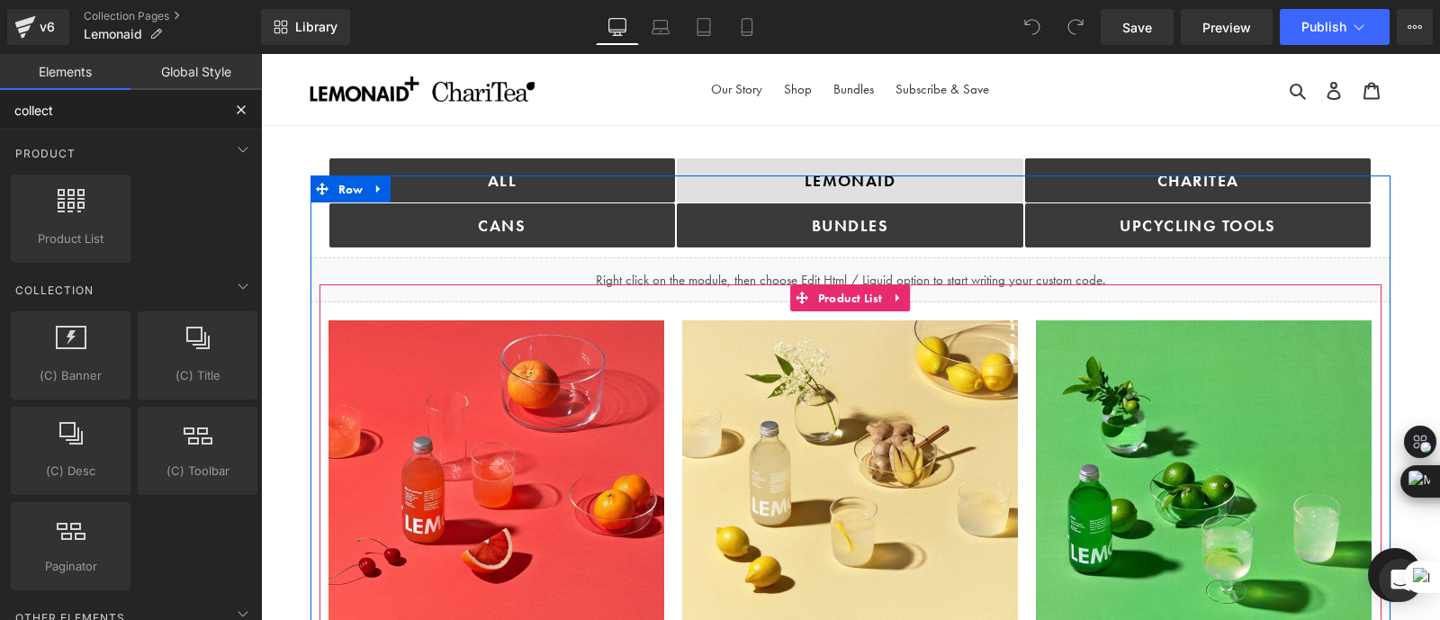
type input "collect"
click at [841, 297] on span "Product List" at bounding box center [851, 297] width 74 height 27
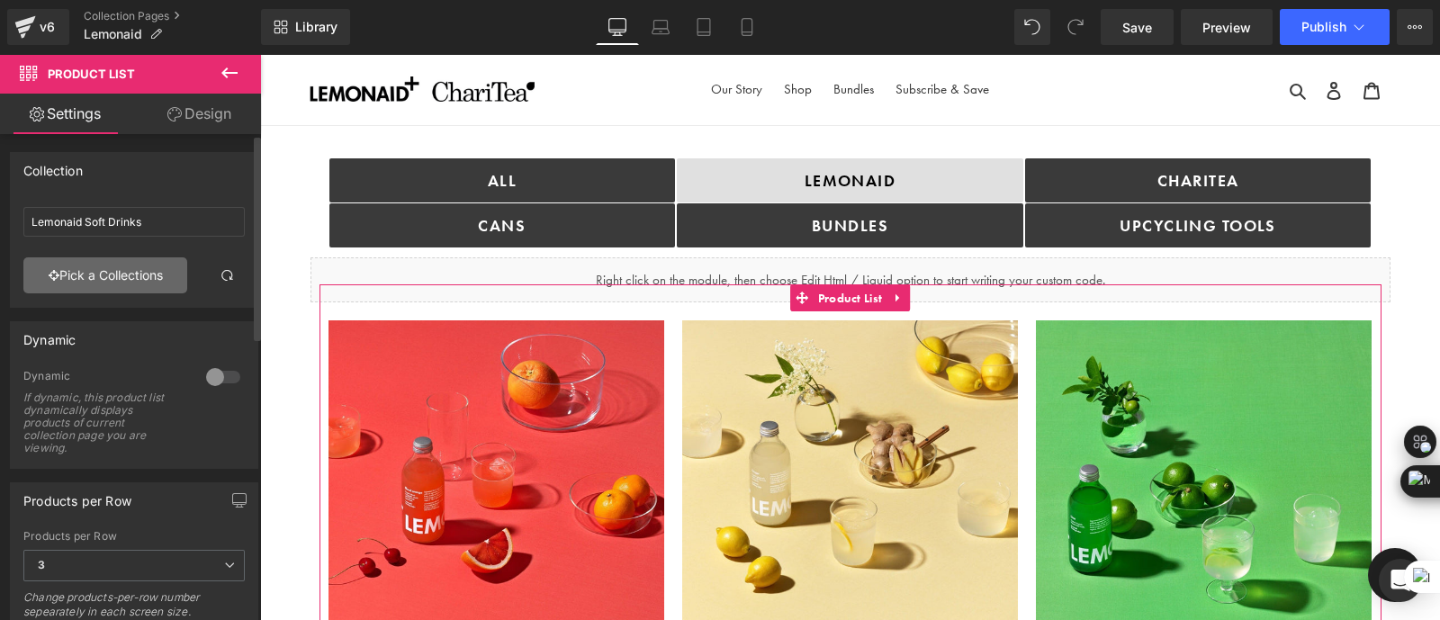
click at [145, 278] on link "Pick a Collections" at bounding box center [105, 275] width 164 height 36
